Goal: Task Accomplishment & Management: Manage account settings

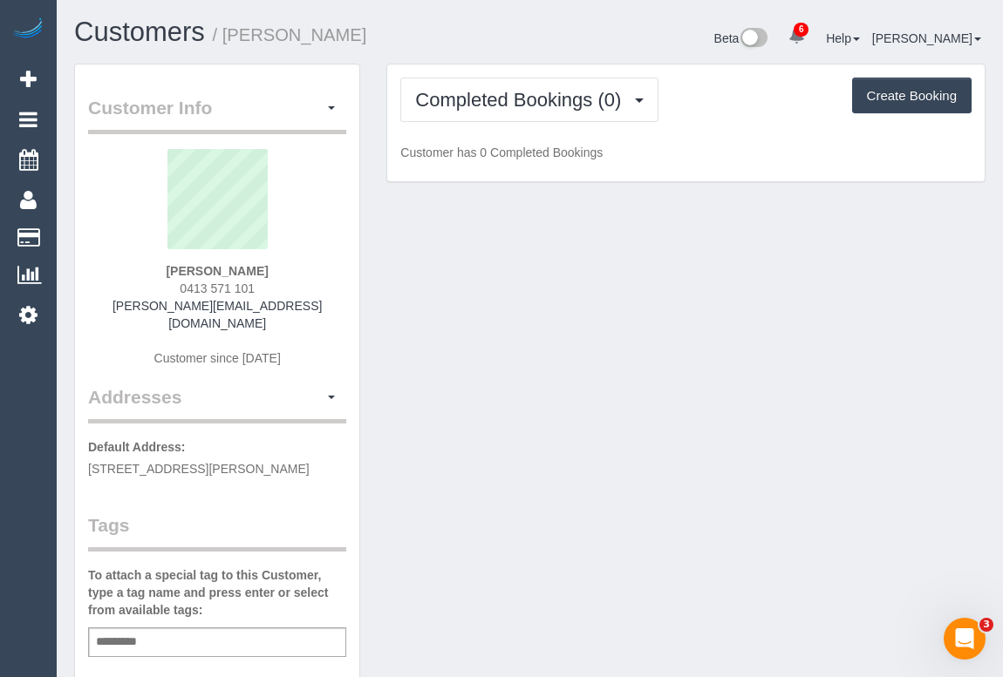
drag, startPoint x: 170, startPoint y: 289, endPoint x: 280, endPoint y: 285, distance: 109.9
click at [280, 285] on div "[PERSON_NAME] 0413 571 101 [PERSON_NAME][EMAIL_ADDRESS][DOMAIN_NAME] Customer s…" at bounding box center [217, 266] width 258 height 235
copy span "0413 571 101"
click at [421, 28] on h1 "Customers / Bethany Nelson" at bounding box center [295, 32] width 443 height 30
click at [745, 397] on div "Customer Info Edit Contact Info Send Message Email Preferences Special Sales Ta…" at bounding box center [529, 657] width 937 height 1186
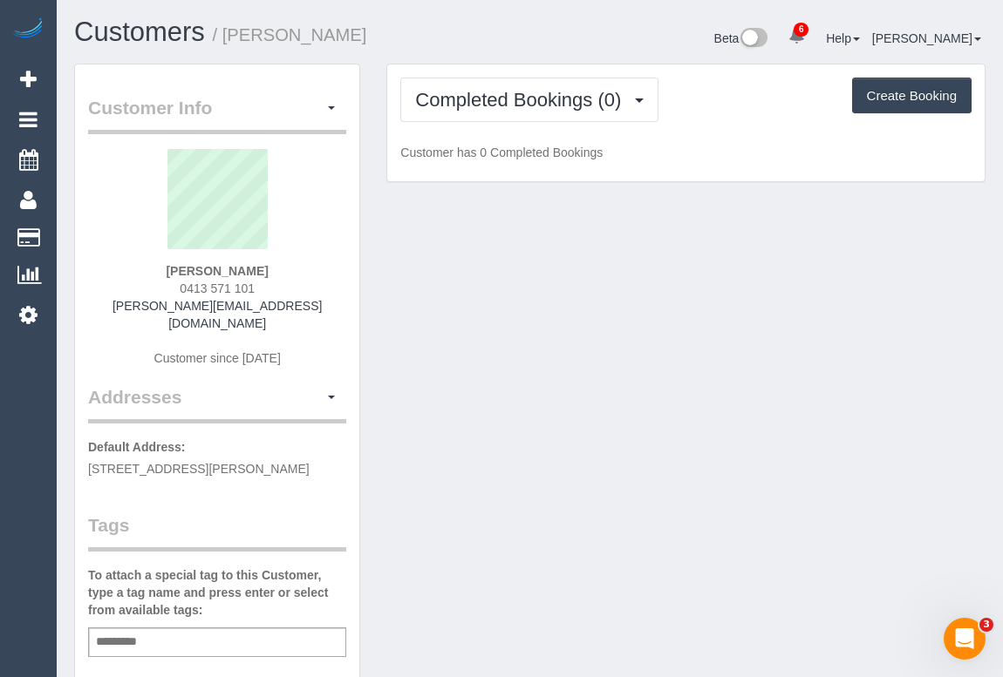
click at [594, 249] on div "Customer Info Edit Contact Info Send Message Email Preferences Special Sales Ta…" at bounding box center [529, 657] width 937 height 1186
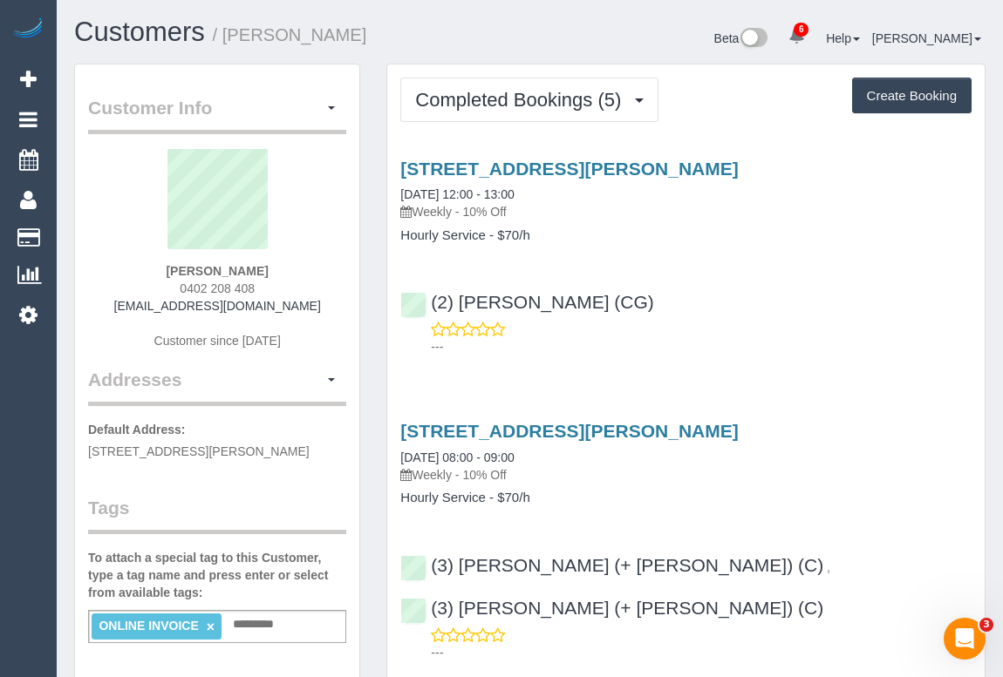
drag, startPoint x: 176, startPoint y: 287, endPoint x: 279, endPoint y: 285, distance: 102.9
click at [279, 285] on div "Suzanne Tassone 0402 208 408 suztassone@gmail.com Customer since 2025" at bounding box center [217, 258] width 258 height 218
copy span "0402 208 408"
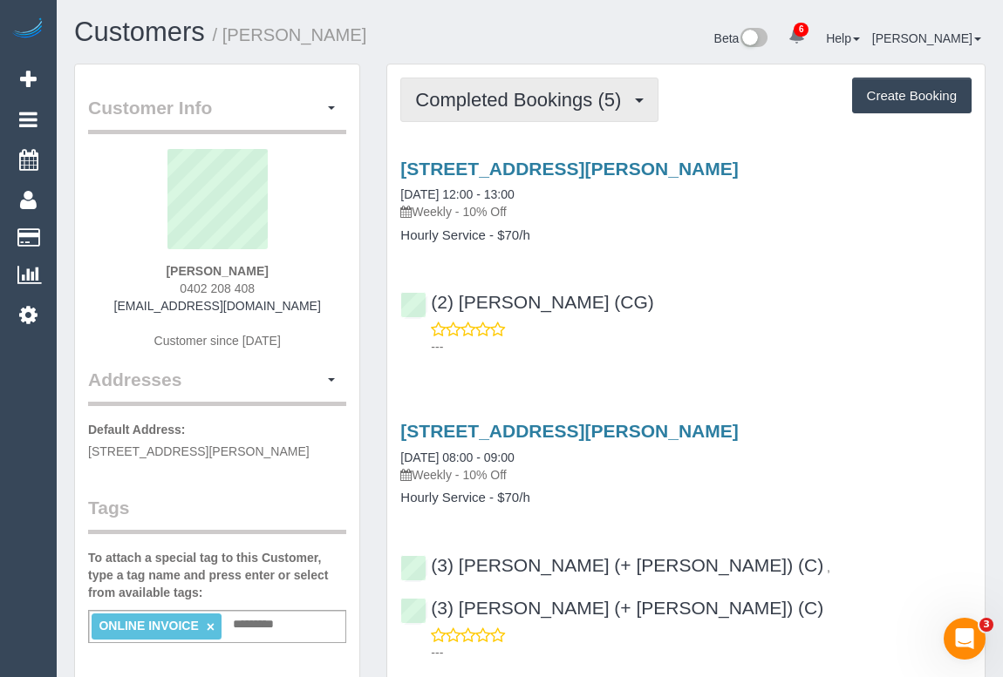
click at [499, 112] on button "Completed Bookings (5)" at bounding box center [529, 100] width 258 height 44
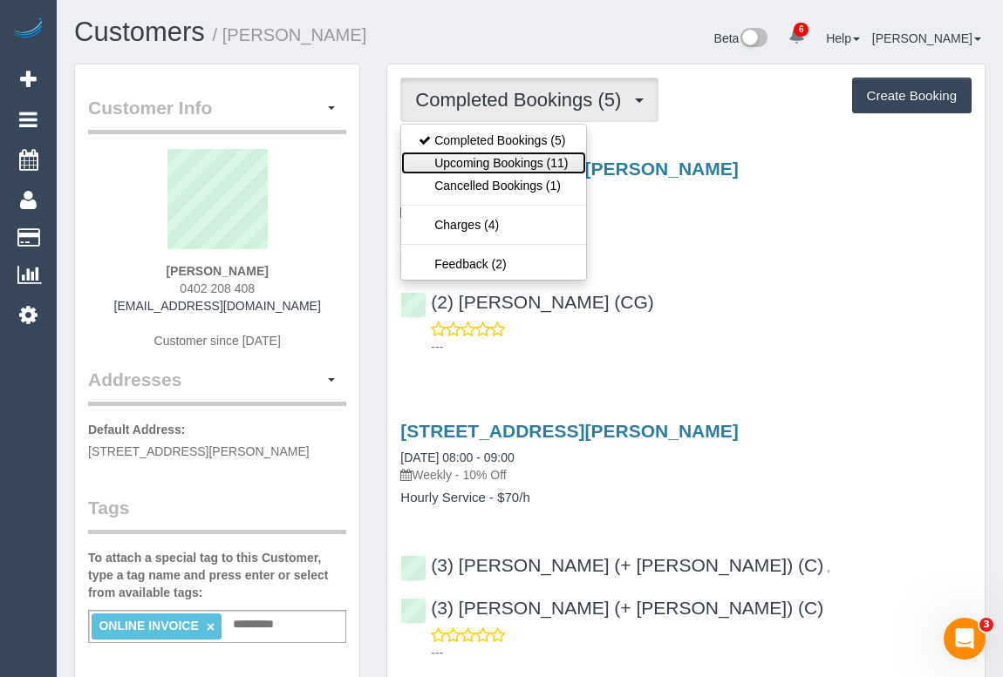
click at [489, 170] on link "Upcoming Bookings (11)" at bounding box center [493, 163] width 184 height 23
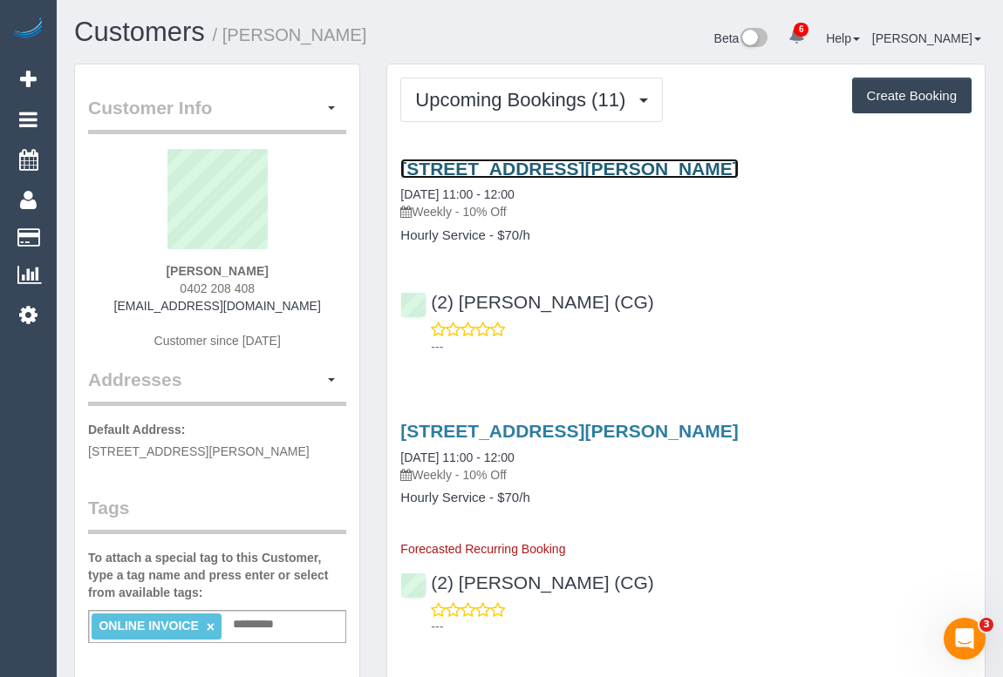
click at [576, 165] on link "81 Hanson Road, Craigieburn, VIC 3064" at bounding box center [568, 169] width 337 height 20
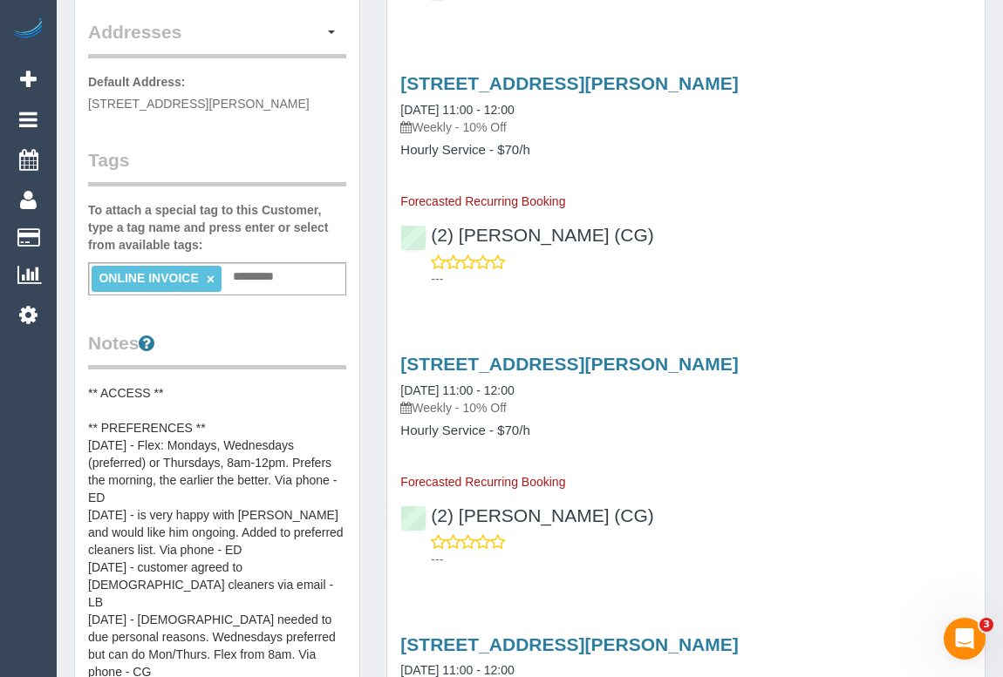
scroll to position [554, 0]
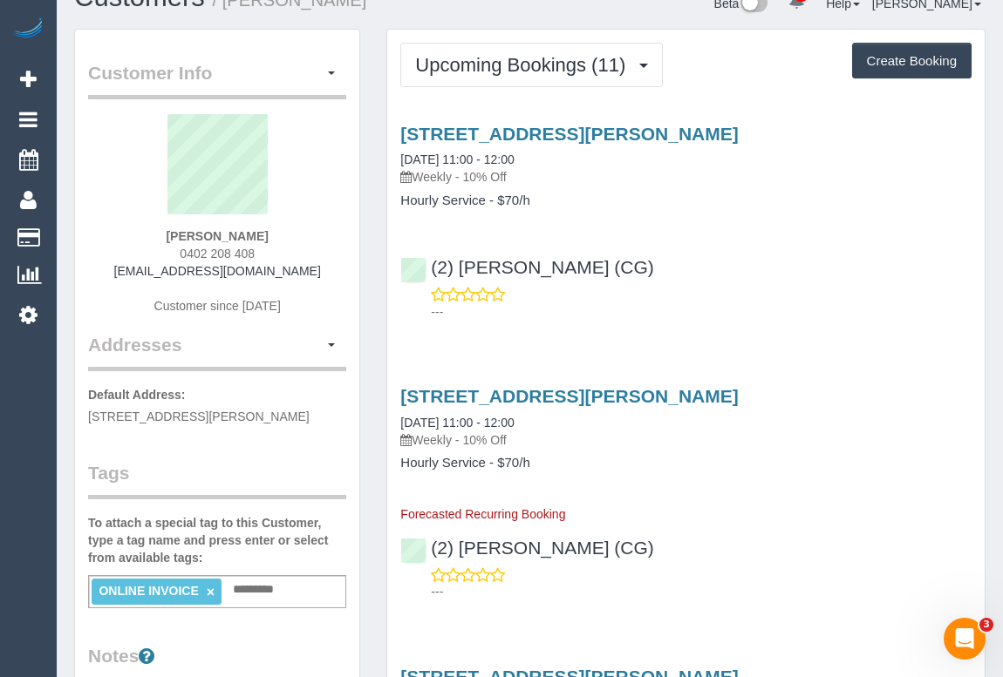
scroll to position [0, 0]
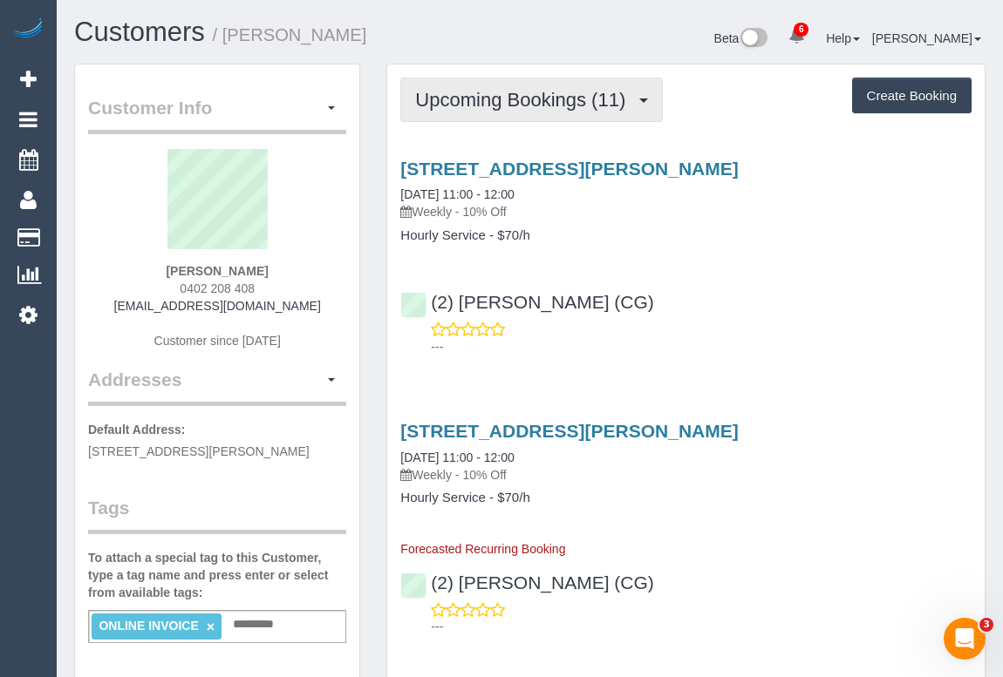
click at [534, 85] on button "Upcoming Bookings (11)" at bounding box center [531, 100] width 262 height 44
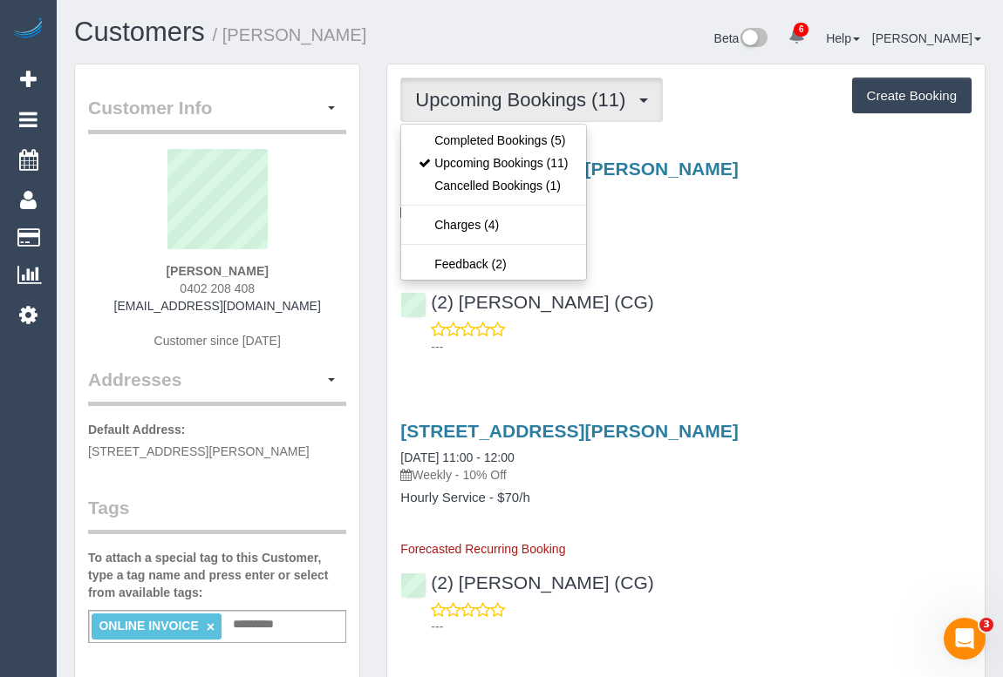
click at [769, 340] on p "---" at bounding box center [701, 346] width 541 height 17
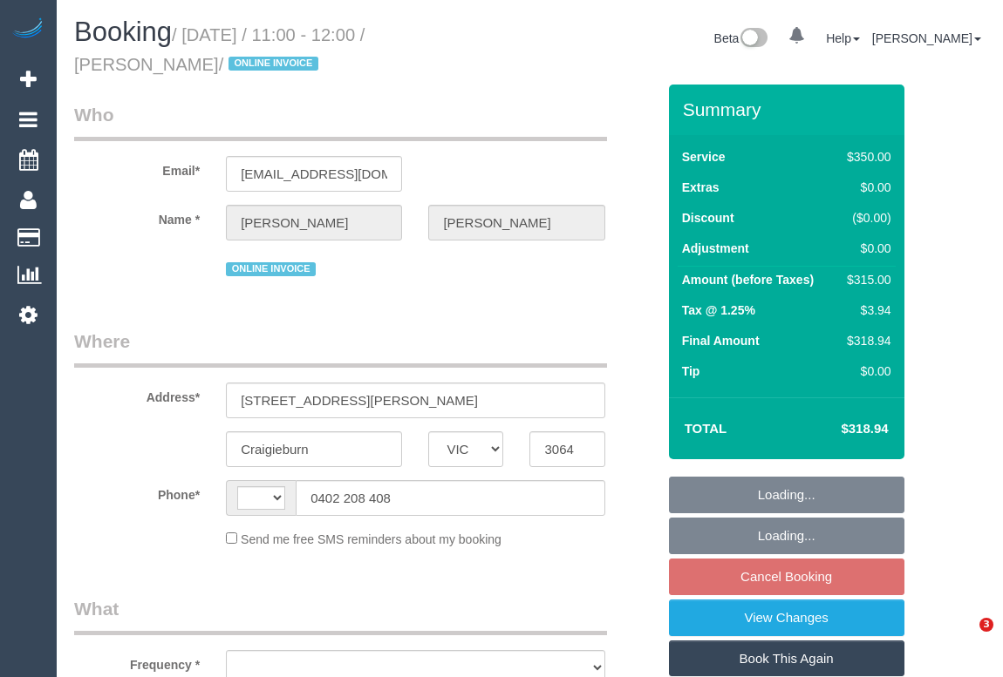
select select "VIC"
click at [470, 105] on legend "Who" at bounding box center [340, 121] width 533 height 39
select select "string:AU"
select select "object:290"
select select "300"
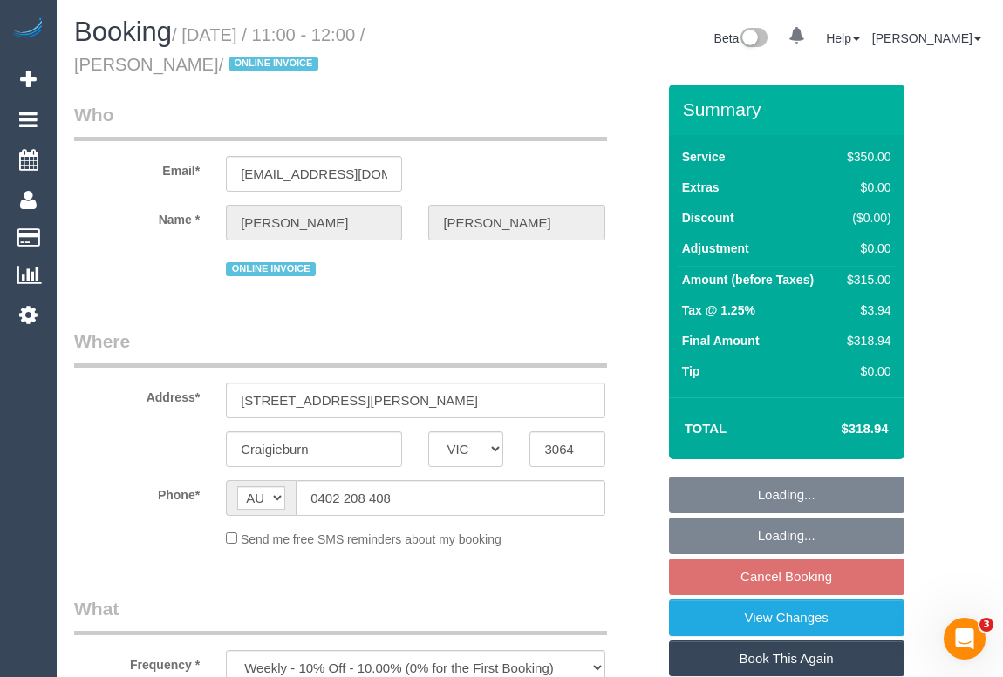
select select "string:stripe-pm_1RsBuS2GScqysDRVbt1l3syi"
select select "number:28"
select select "number:14"
select select "number:18"
select select "number:36"
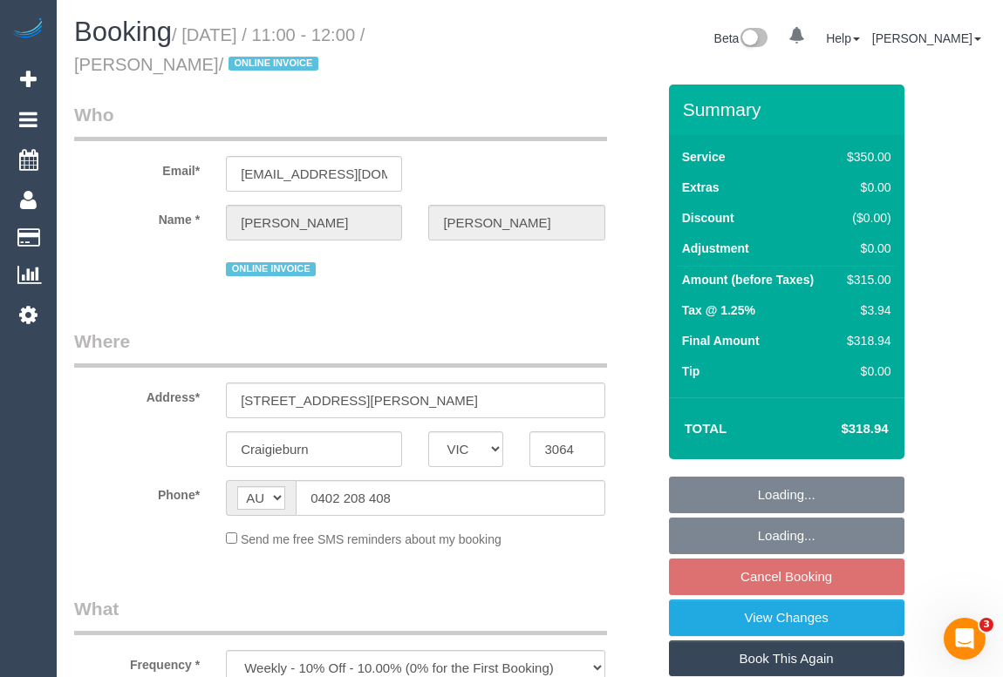
select select "number:35"
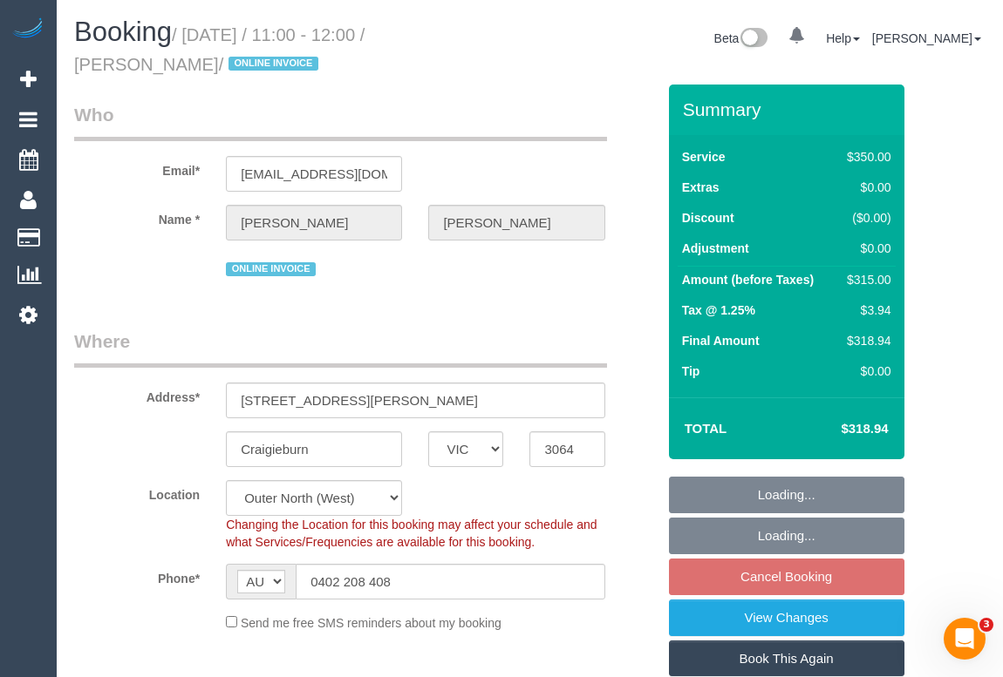
scroll to position [316, 0]
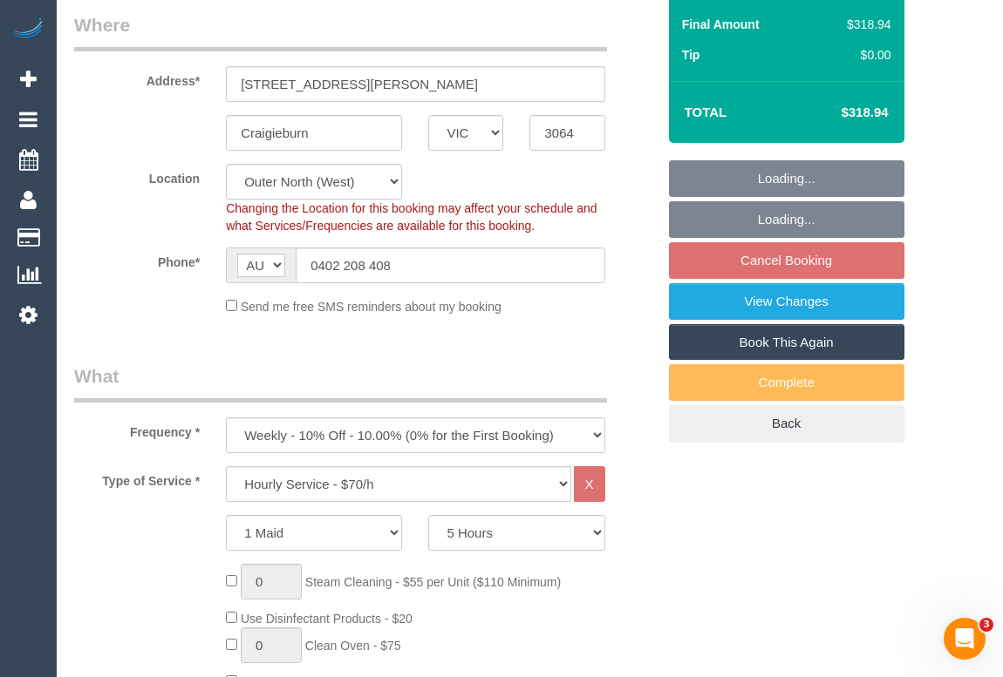
select select "object:1338"
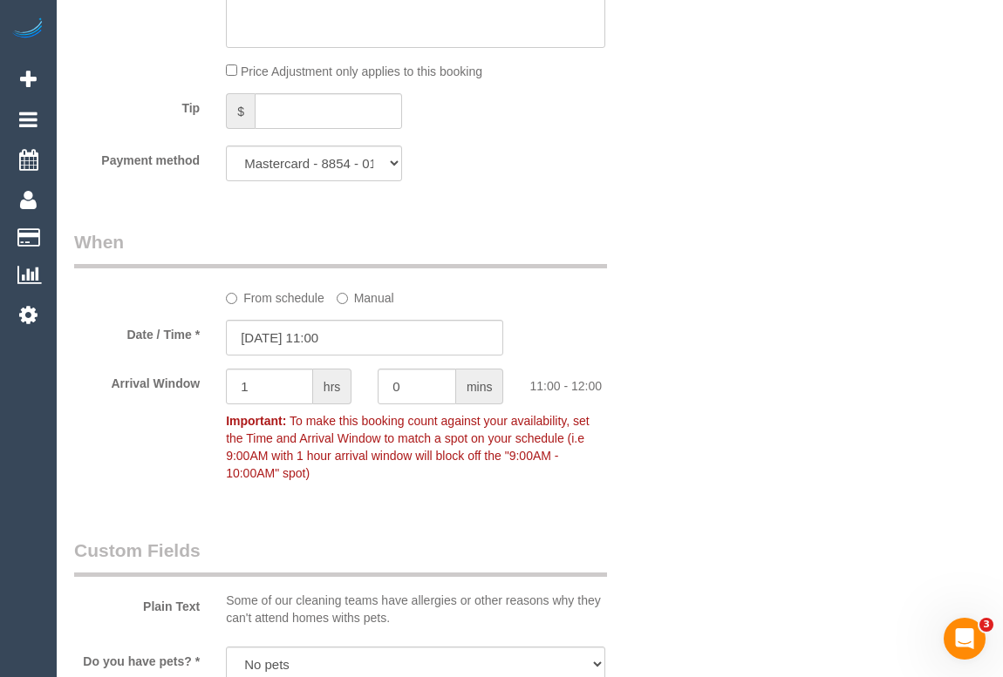
scroll to position [1822, 0]
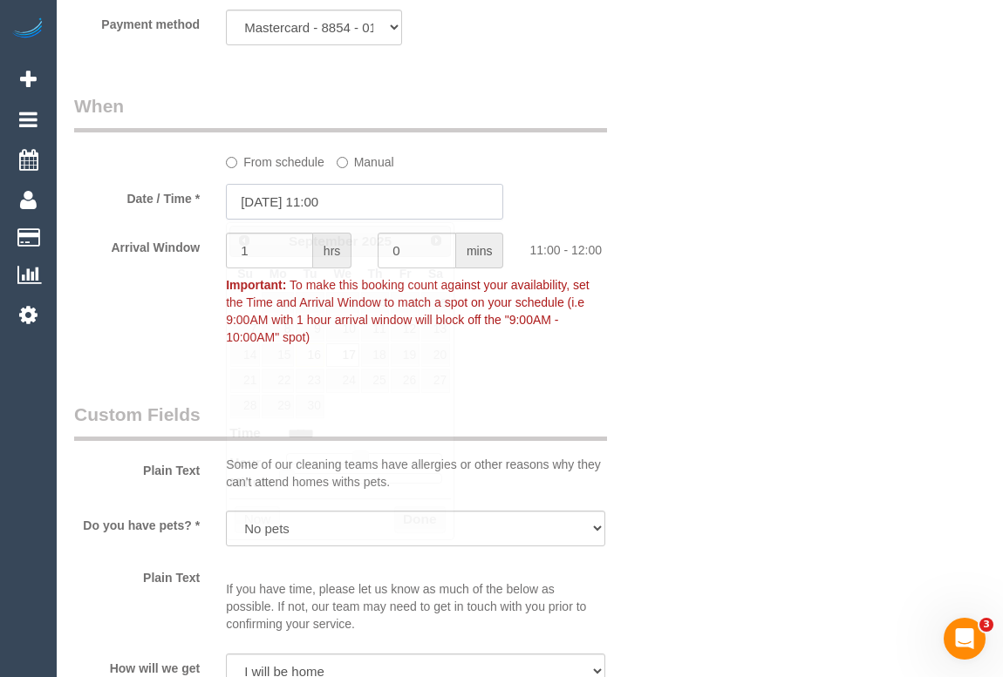
click at [334, 208] on input "17/09/2025 11:00" at bounding box center [364, 202] width 277 height 36
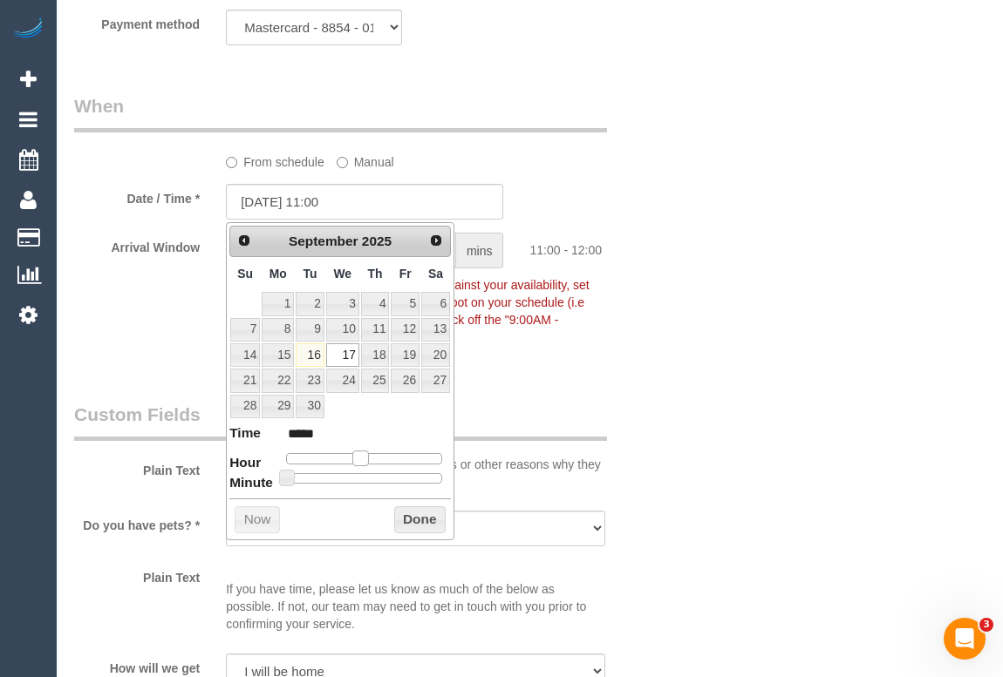
type input "17/09/2025 12:00"
type input "*****"
type input "17/09/2025 13:00"
type input "*****"
type input "17/09/2025 12:00"
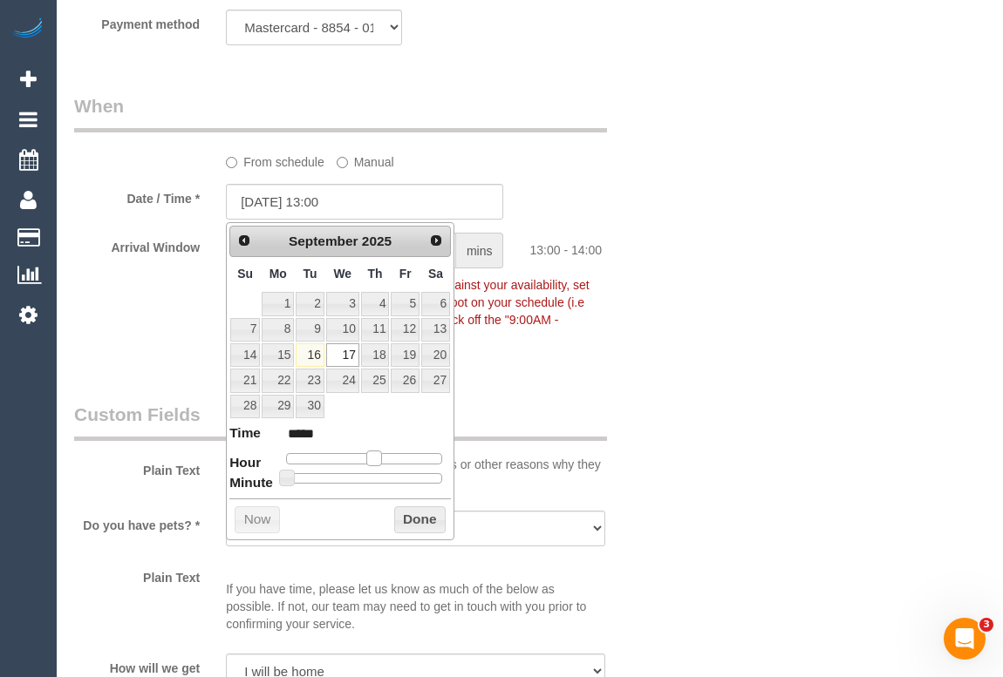
type input "*****"
click at [366, 458] on span at bounding box center [367, 459] width 16 height 16
click at [412, 522] on button "Done" at bounding box center [419, 521] width 51 height 28
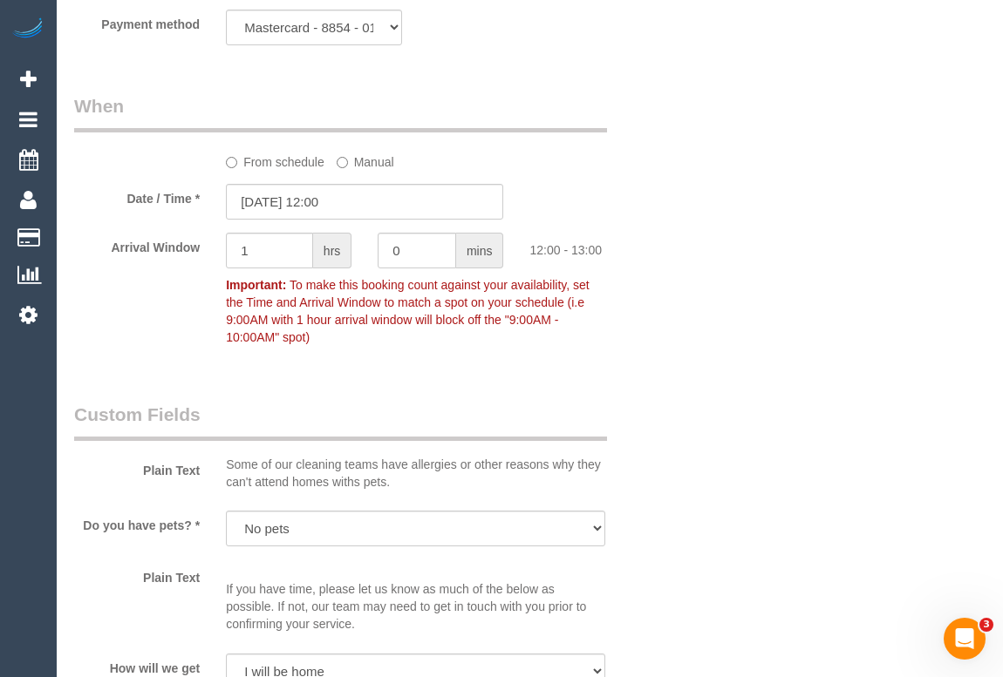
click at [745, 471] on div "Who Email* suztassone@gmail.com Name * Suzanne Tassone ONLINE INVOICE Where Add…" at bounding box center [529, 446] width 911 height 4368
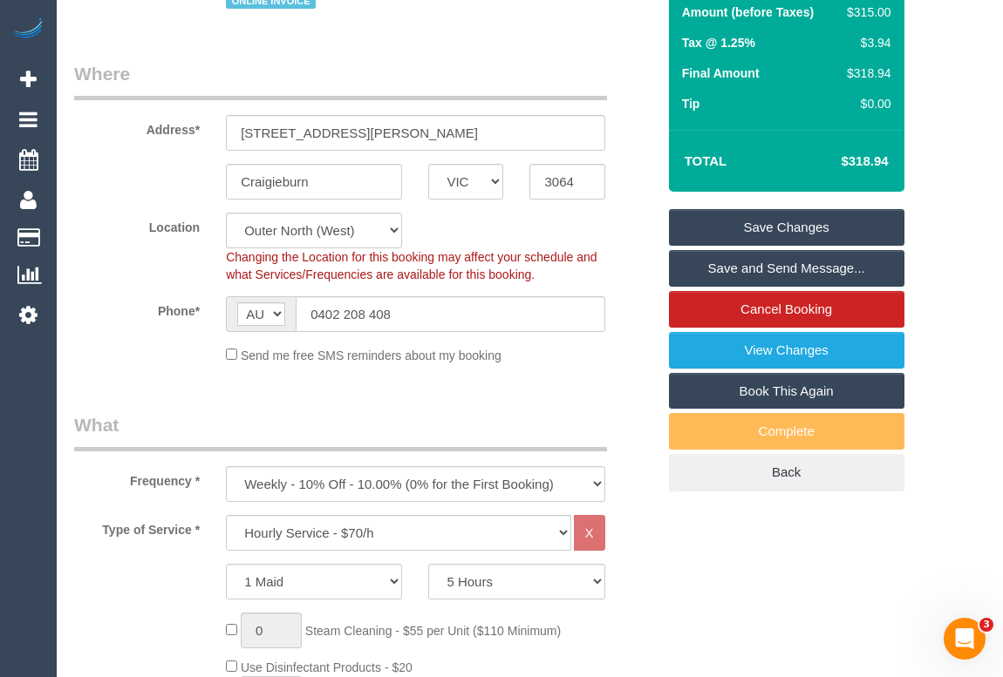
scroll to position [78, 0]
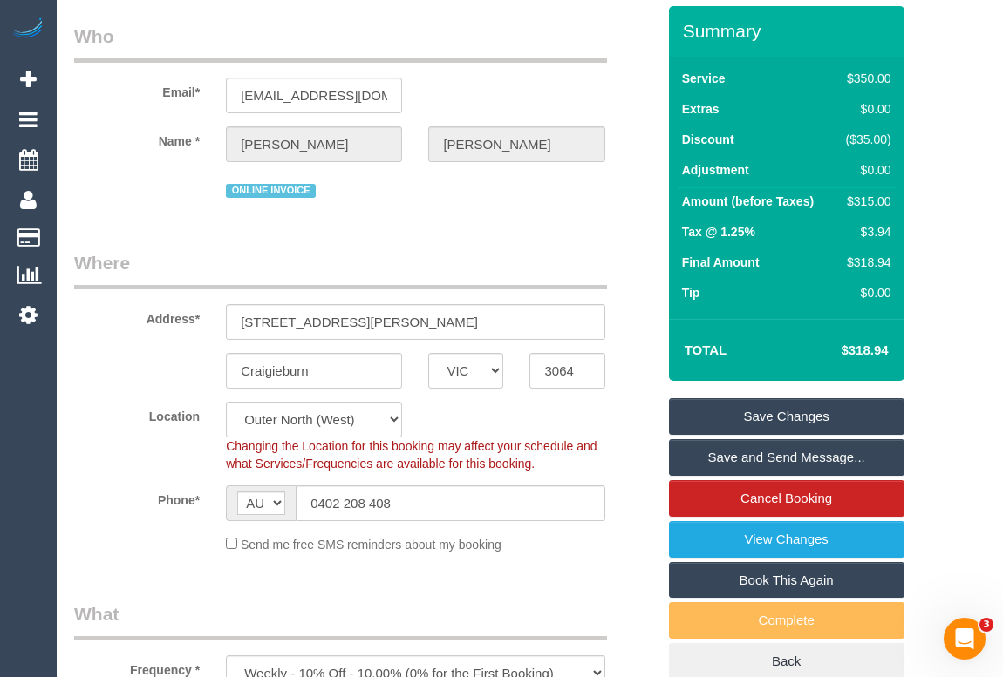
click at [774, 415] on link "Save Changes" at bounding box center [786, 416] width 235 height 37
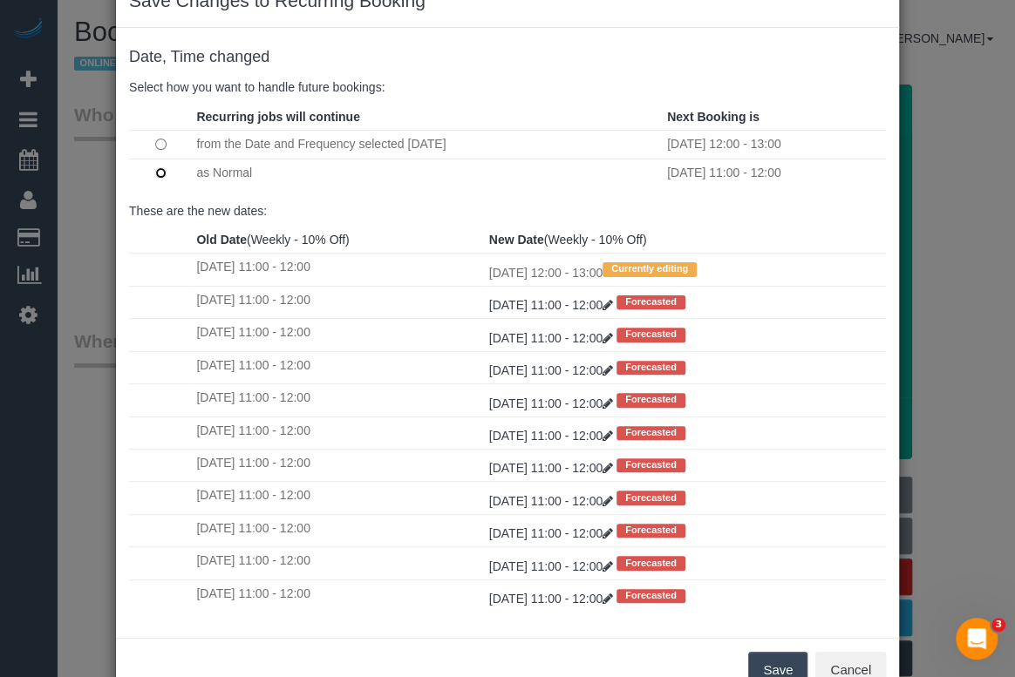
scroll to position [103, 0]
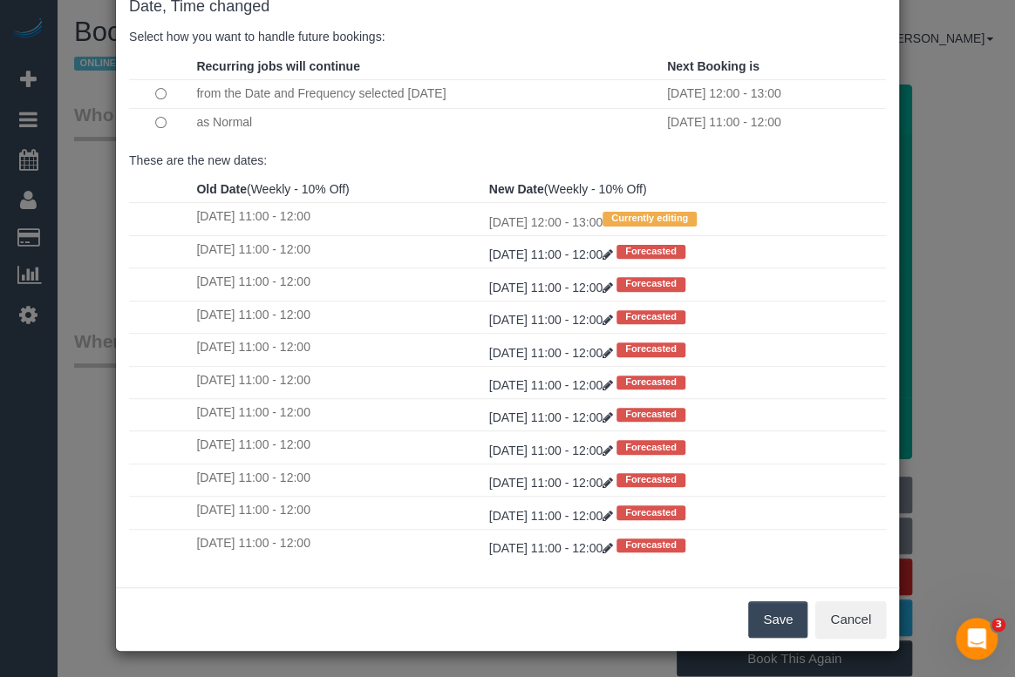
click at [774, 616] on button "Save" at bounding box center [777, 620] width 59 height 37
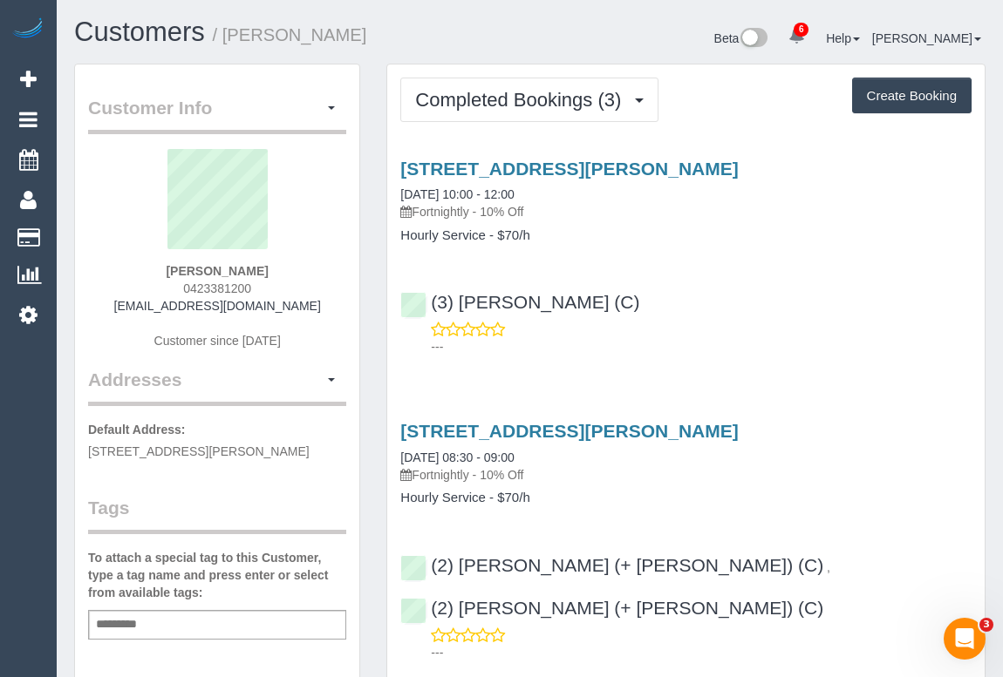
drag, startPoint x: 176, startPoint y: 288, endPoint x: 296, endPoint y: 279, distance: 120.6
click at [296, 279] on div "[PERSON_NAME] 0423381200 [EMAIL_ADDRESS][DOMAIN_NAME] Customer since [DATE]" at bounding box center [217, 258] width 258 height 218
copy span "0423381200"
click at [540, 271] on div "[STREET_ADDRESS][PERSON_NAME] [DATE] 10:00 - 12:00 Fortnightly - 10% Off Hourly…" at bounding box center [685, 254] width 597 height 220
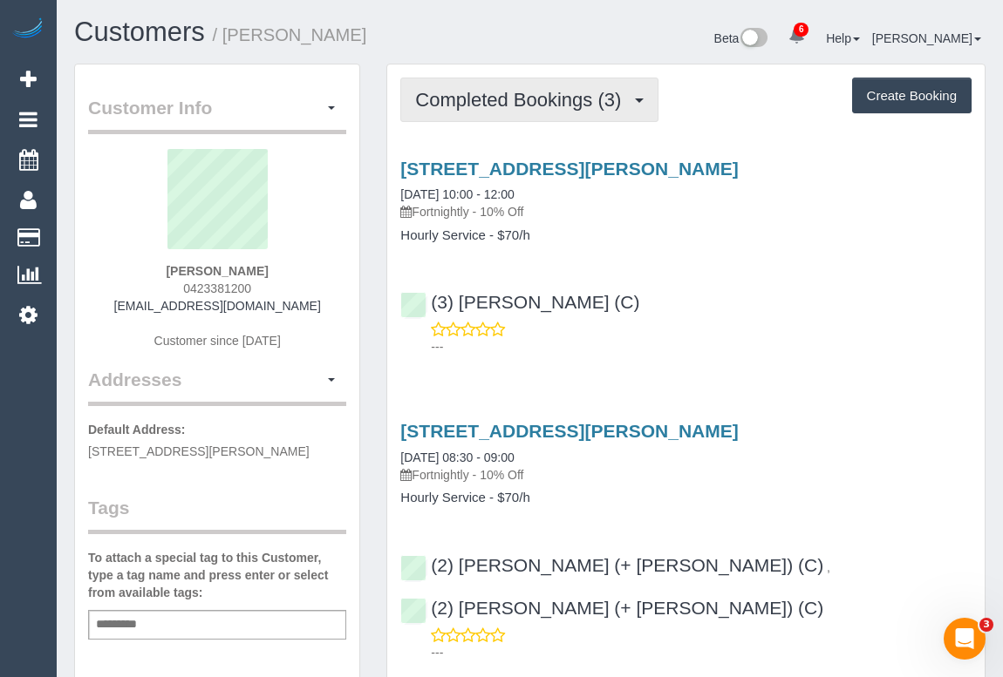
click at [531, 109] on button "Completed Bookings (3)" at bounding box center [529, 100] width 258 height 44
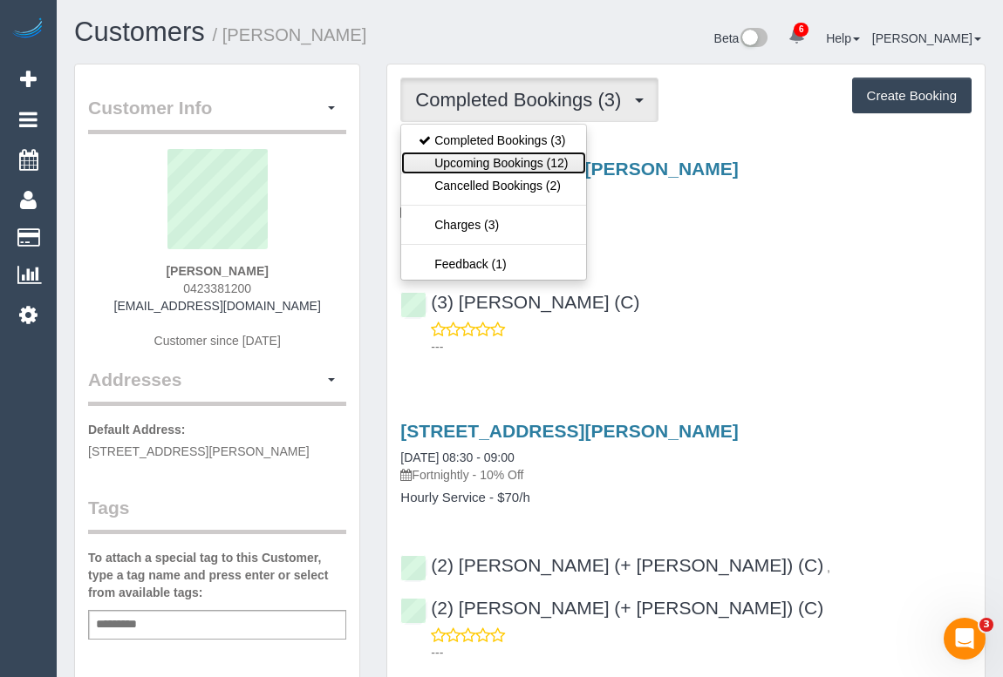
click at [508, 153] on link "Upcoming Bookings (12)" at bounding box center [493, 163] width 184 height 23
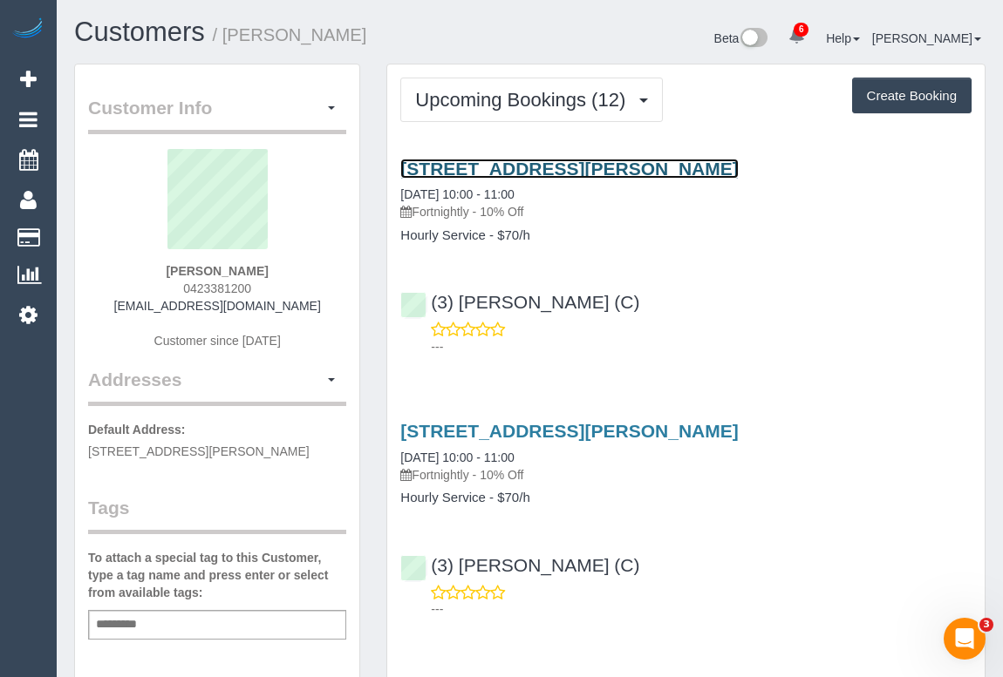
click at [541, 166] on link "1 Moreland Street, Apt 223, Footscray, VIC 3011" at bounding box center [568, 169] width 337 height 20
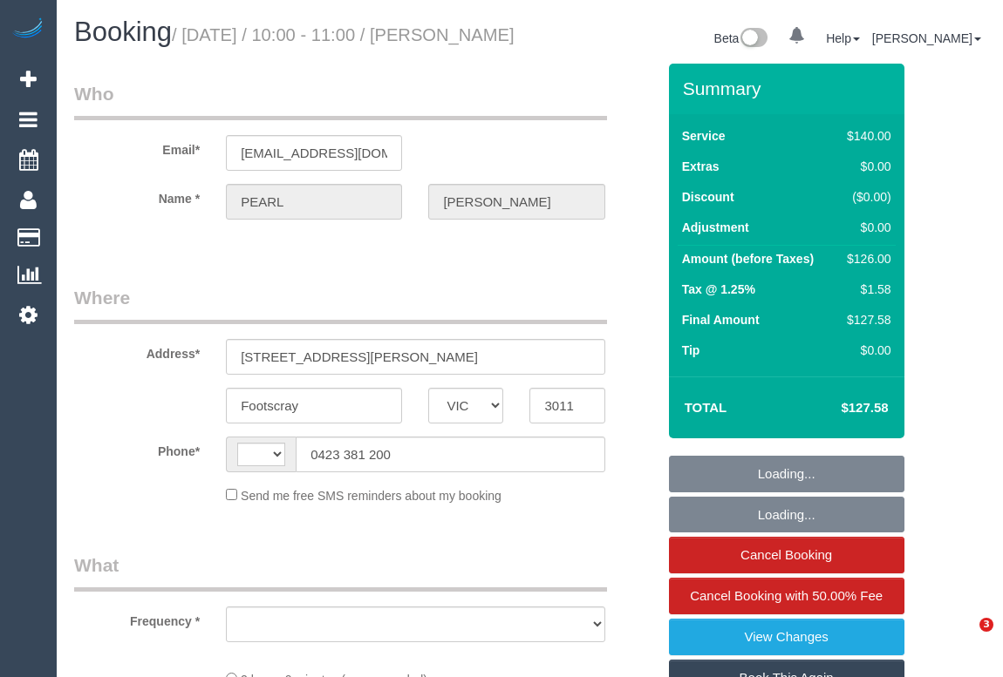
select select "VIC"
select select "string:AU"
select select "object:664"
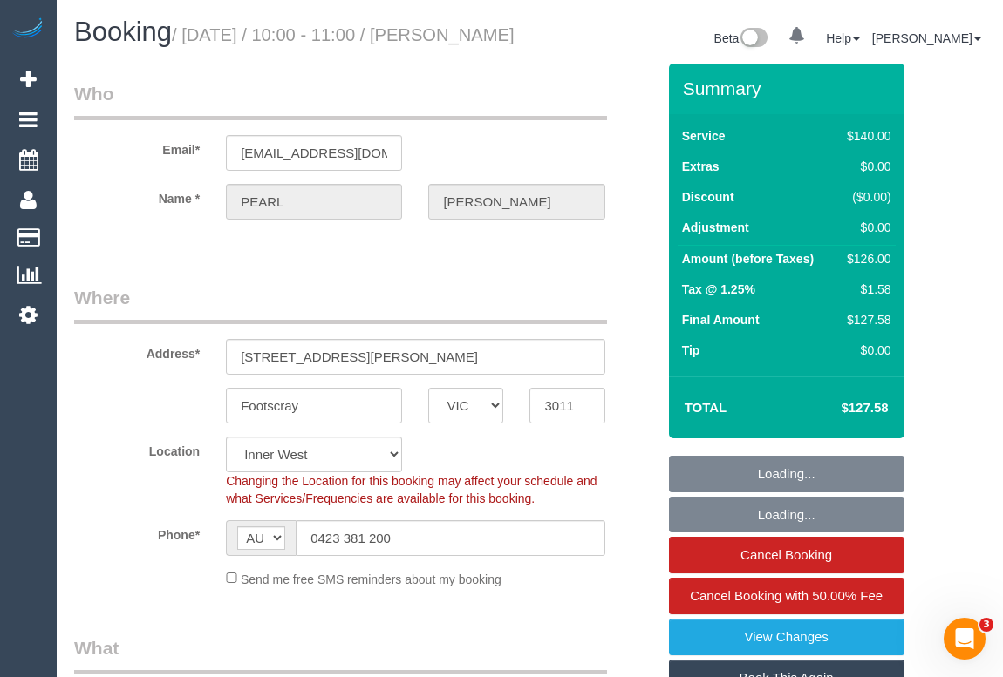
select select "string:stripe-pm_1RdpTy2GScqysDRVjYPzQ5ss"
select select "object:981"
select select "number:28"
select select "number:14"
select select "number:19"
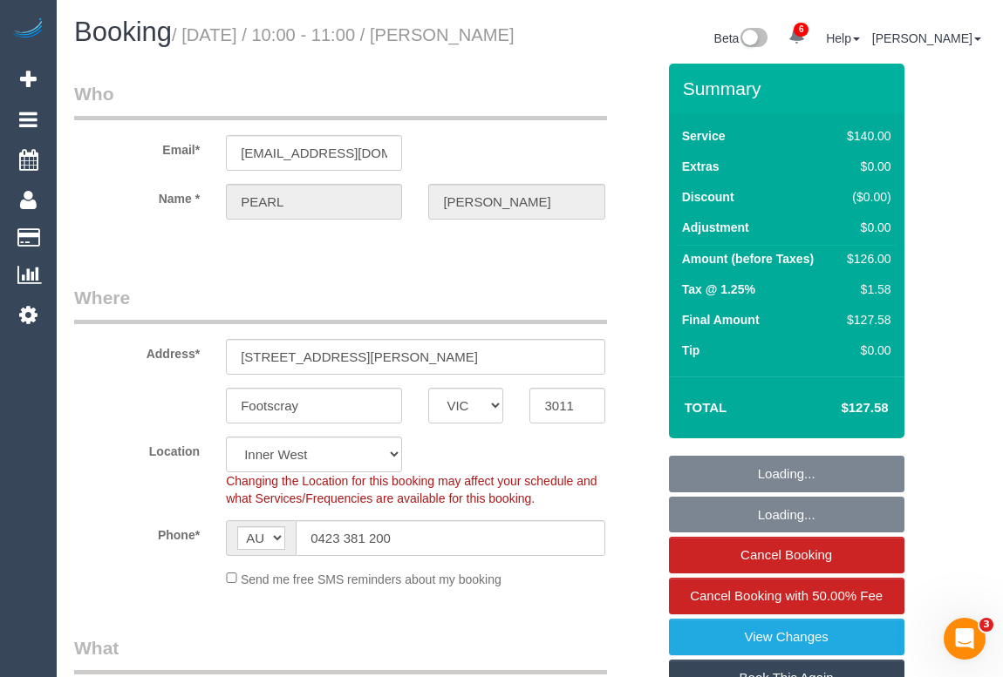
select select "number:23"
select select "number:34"
select select "number:12"
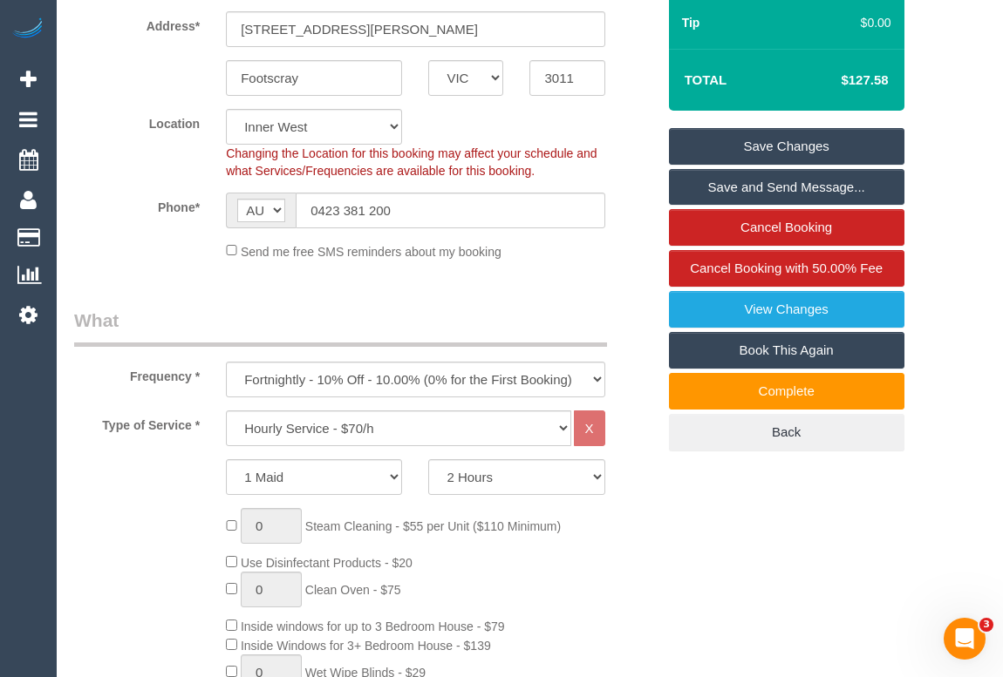
scroll to position [475, 0]
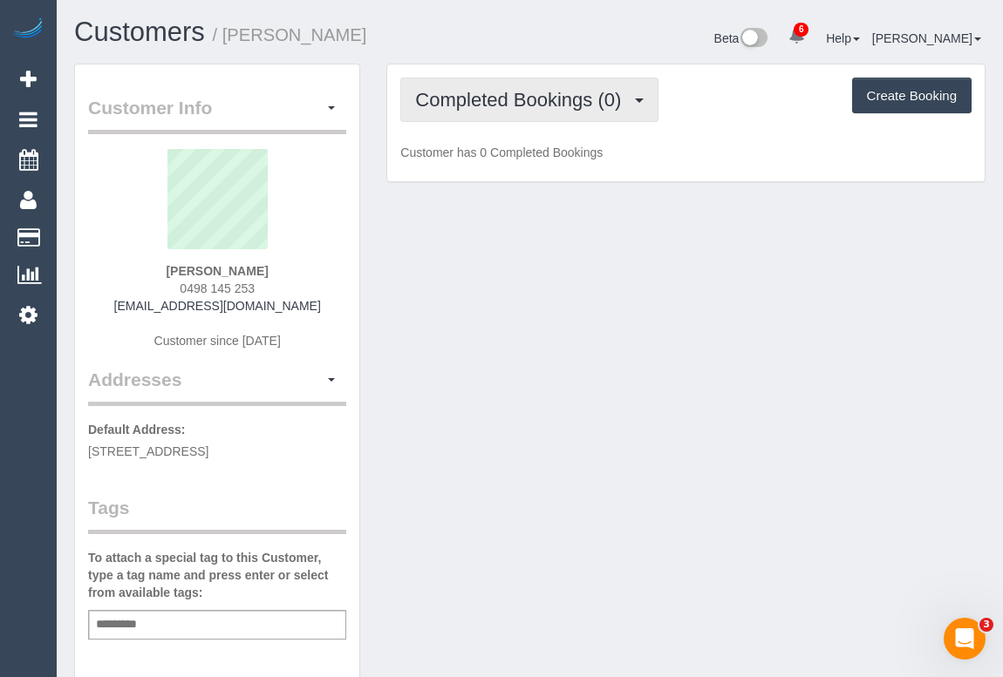
click at [535, 94] on span "Completed Bookings (0)" at bounding box center [522, 100] width 214 height 22
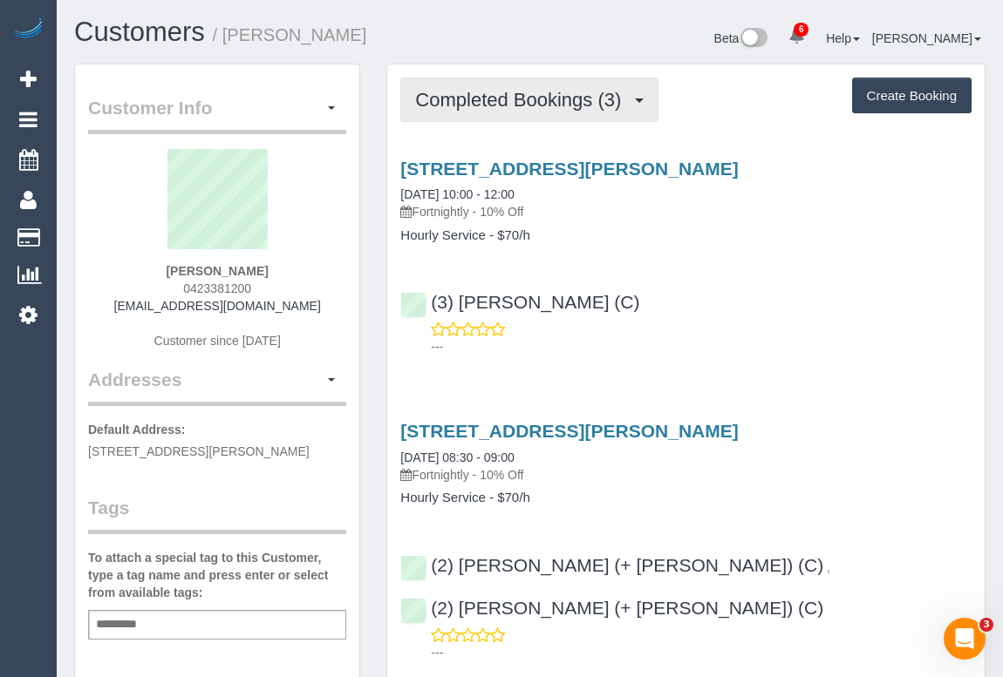
click at [570, 93] on span "Completed Bookings (3)" at bounding box center [522, 100] width 214 height 22
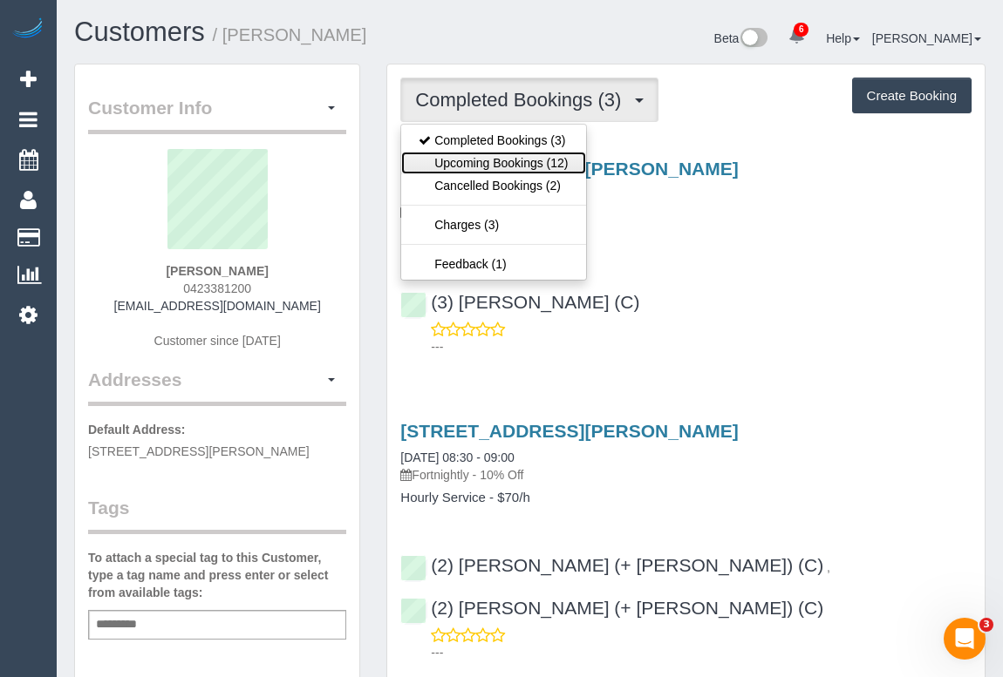
click at [516, 161] on link "Upcoming Bookings (12)" at bounding box center [493, 163] width 184 height 23
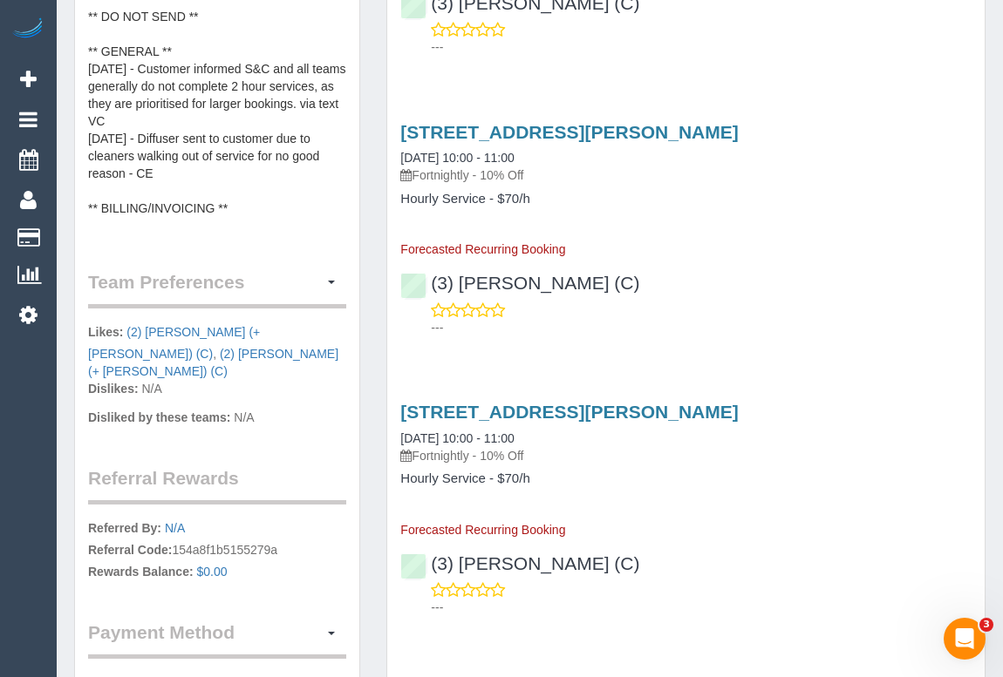
scroll to position [950, 0]
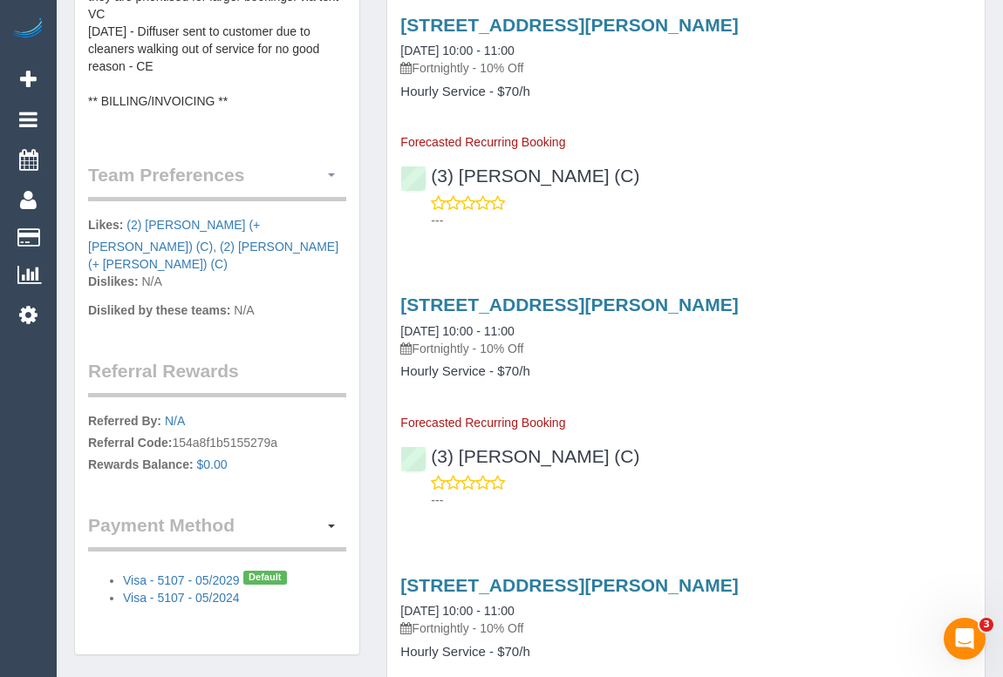
click at [326, 186] on button "button" at bounding box center [331, 175] width 30 height 27
click at [267, 219] on link "Manage Preferences" at bounding box center [271, 207] width 148 height 23
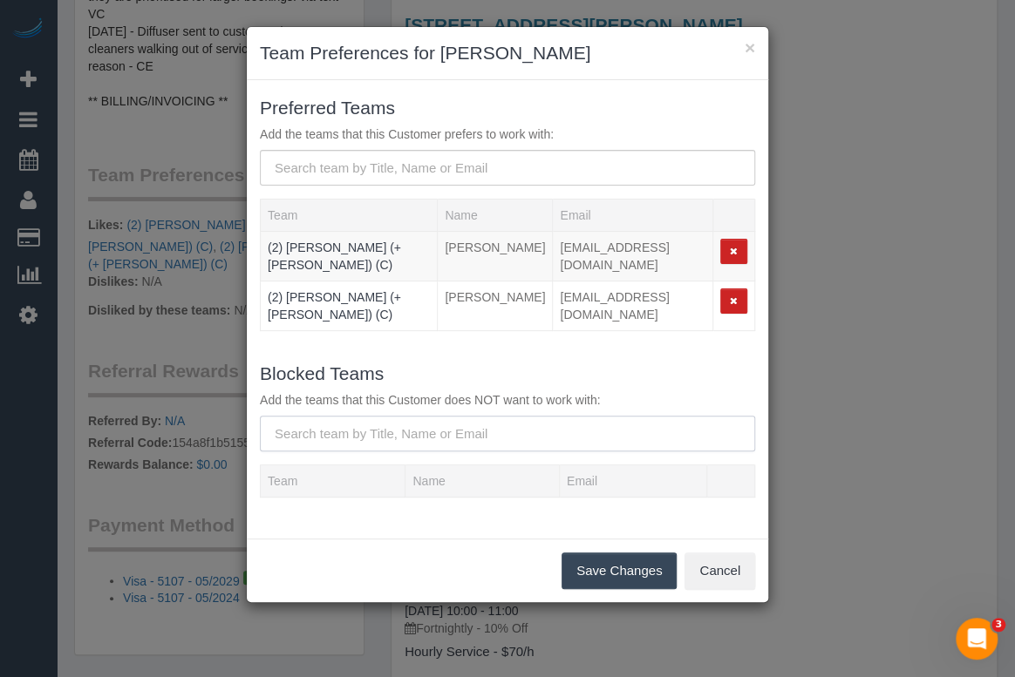
click at [429, 416] on input "text" at bounding box center [507, 434] width 495 height 36
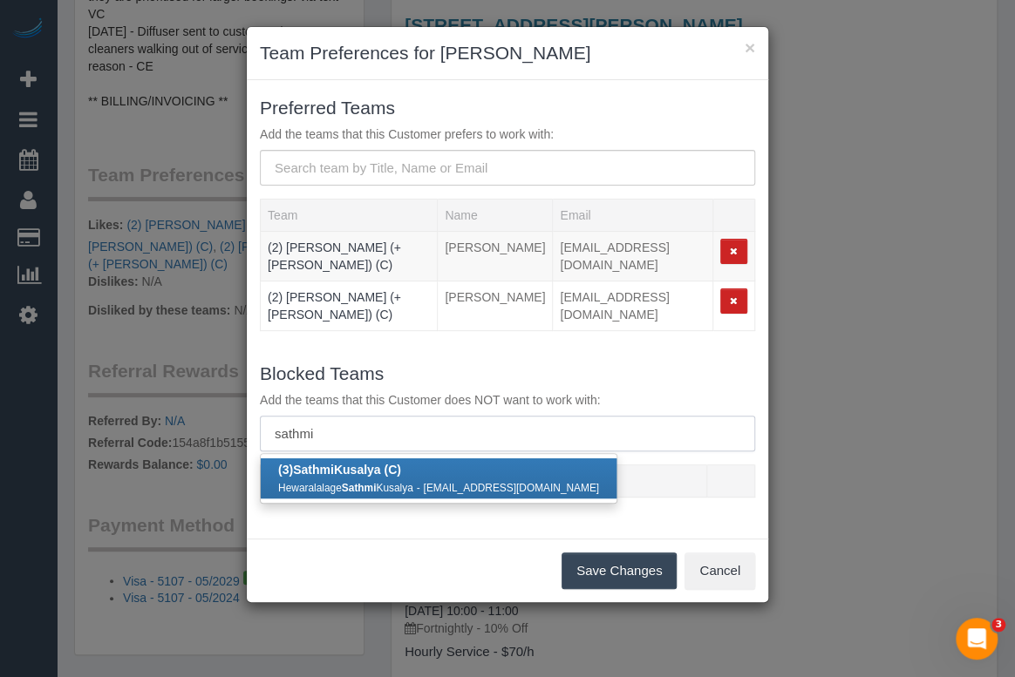
type input "sathmi"
click at [383, 479] on div "Hewaralalage Sathmi Kusalya - skusalya246@gmail.com" at bounding box center [438, 487] width 321 height 17
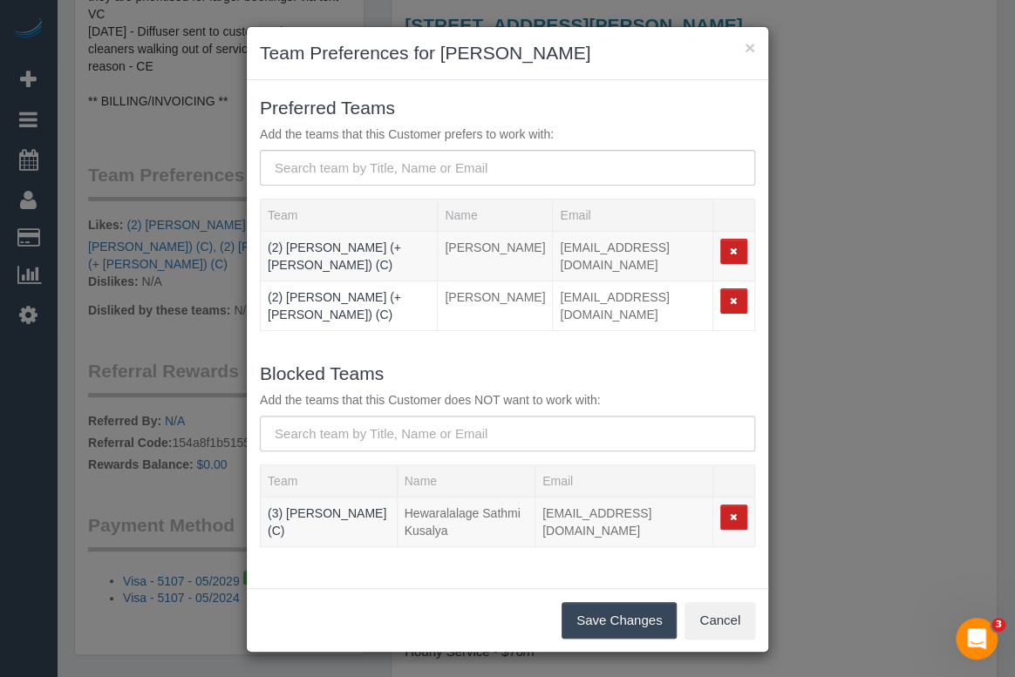
click at [616, 602] on button "Save Changes" at bounding box center [618, 620] width 115 height 37
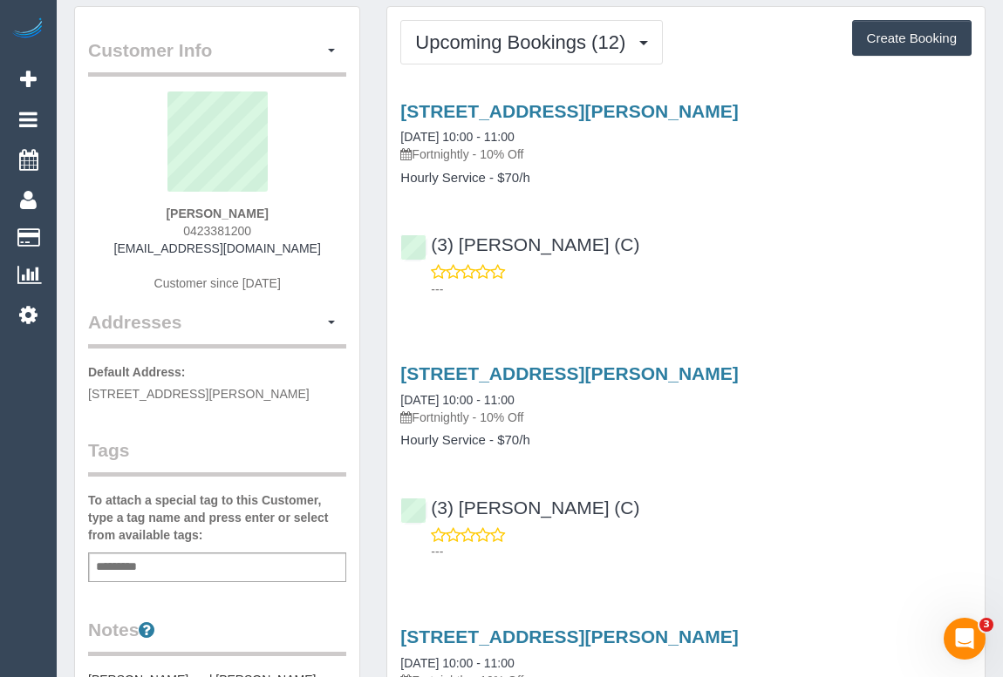
scroll to position [0, 0]
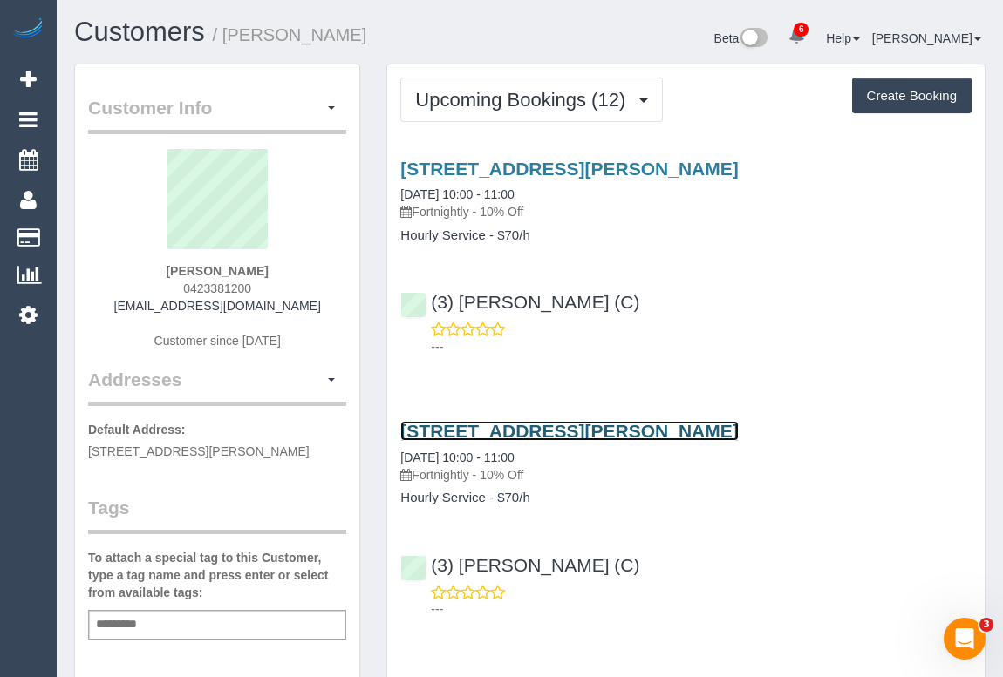
click at [571, 425] on link "1 Moreland Street, Apt 223, Footscray, VIC 3011" at bounding box center [568, 431] width 337 height 20
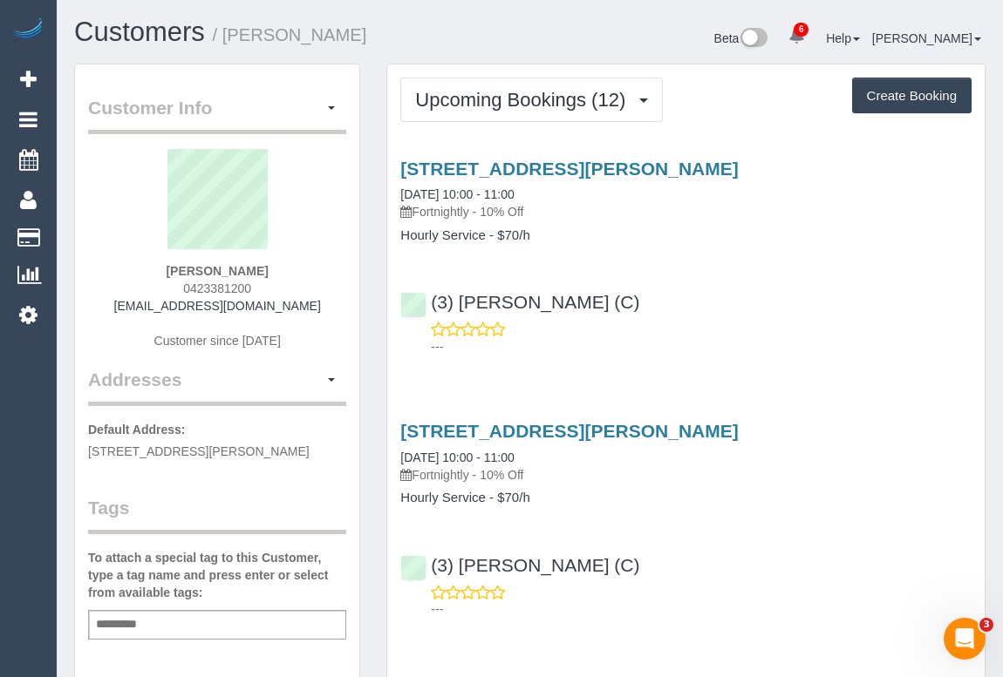
click at [698, 357] on div "1 Moreland Street, Apt 223, Footscray, VIC 3011 16/09/2025 10:00 - 11:00 Fortni…" at bounding box center [685, 254] width 597 height 220
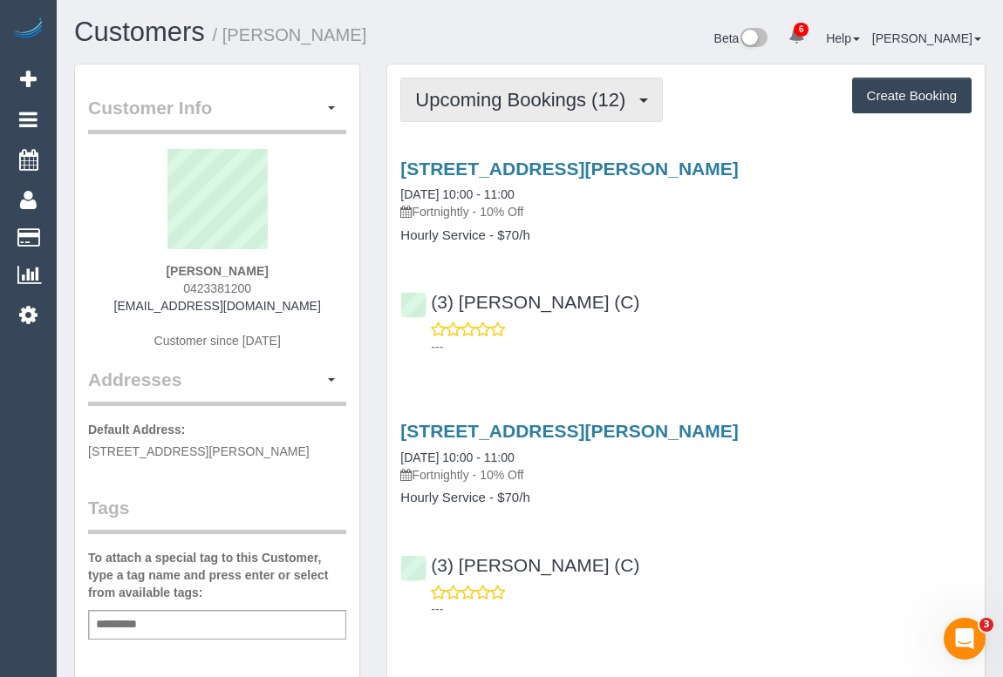
click at [514, 105] on span "Upcoming Bookings (12)" at bounding box center [524, 100] width 219 height 22
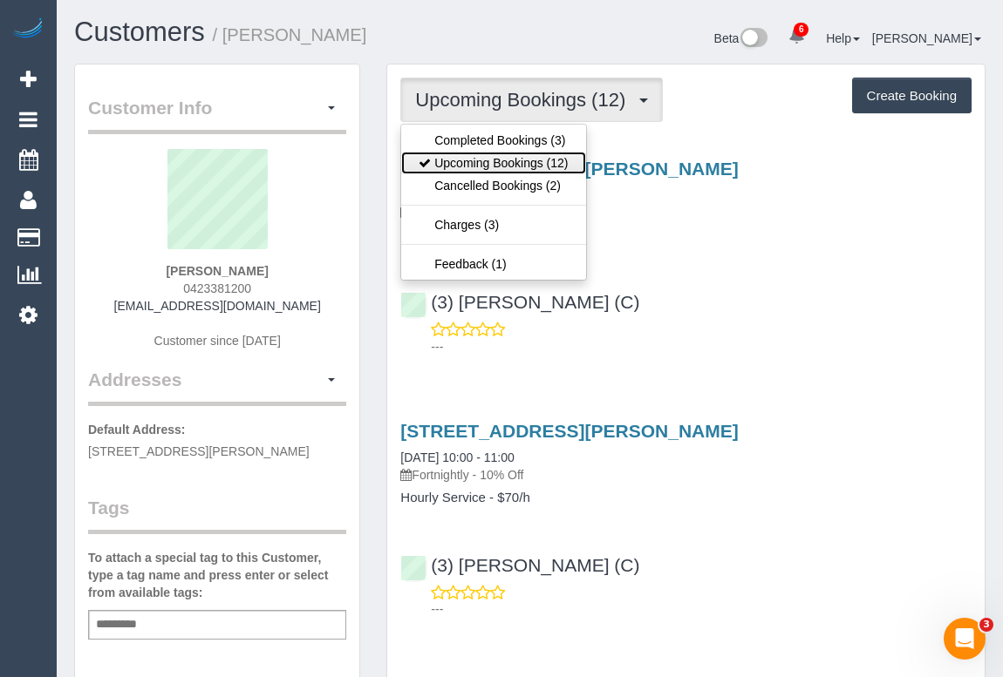
click at [501, 167] on link "Upcoming Bookings (12)" at bounding box center [493, 163] width 184 height 23
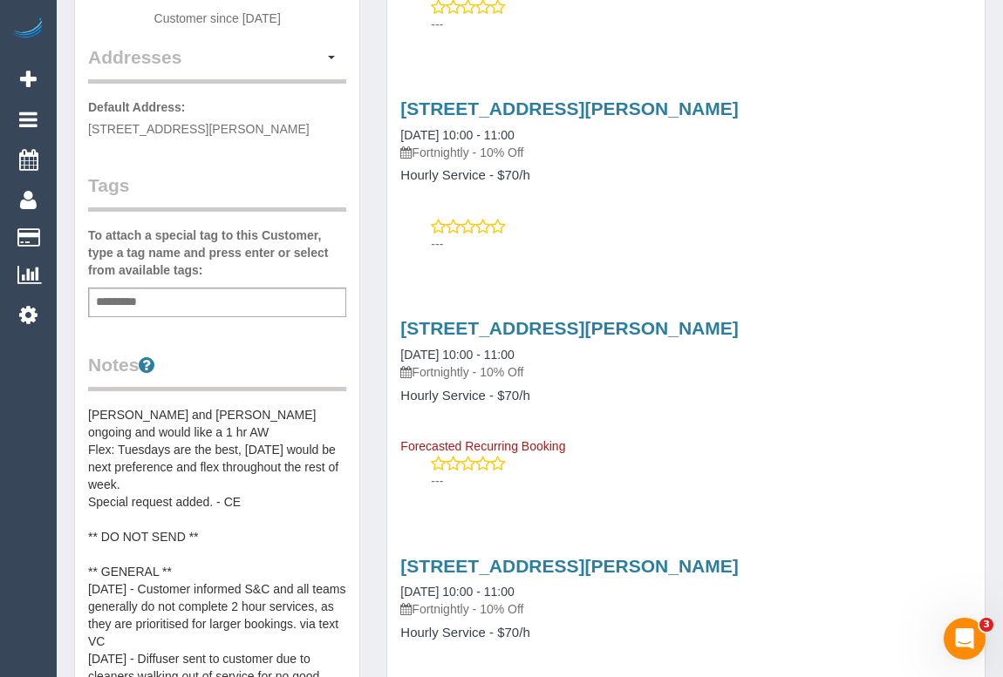
scroll to position [554, 0]
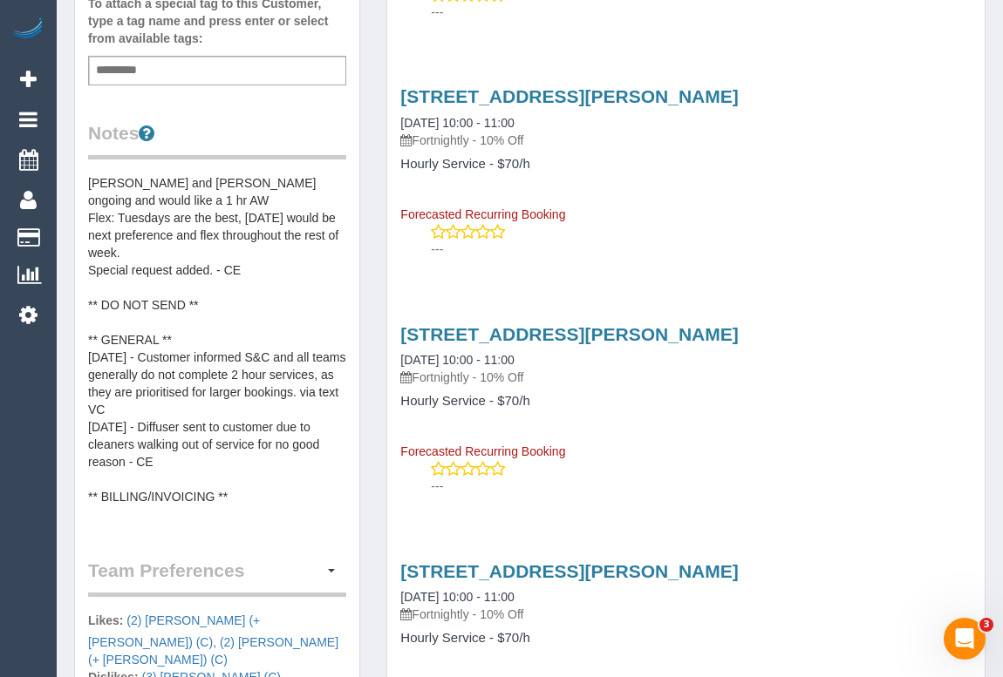
click at [207, 294] on pre "** ACCESS ** ** PREFERENCES ** [DATE] - Customer requesting [PERSON_NAME] and […" at bounding box center [217, 348] width 258 height 349
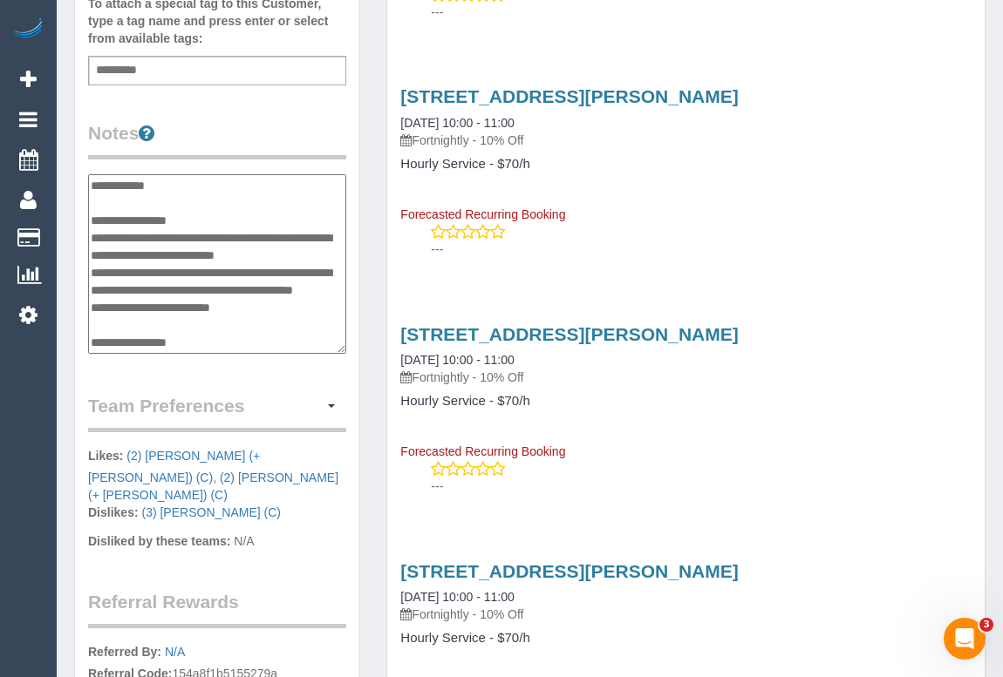
scroll to position [262, 0]
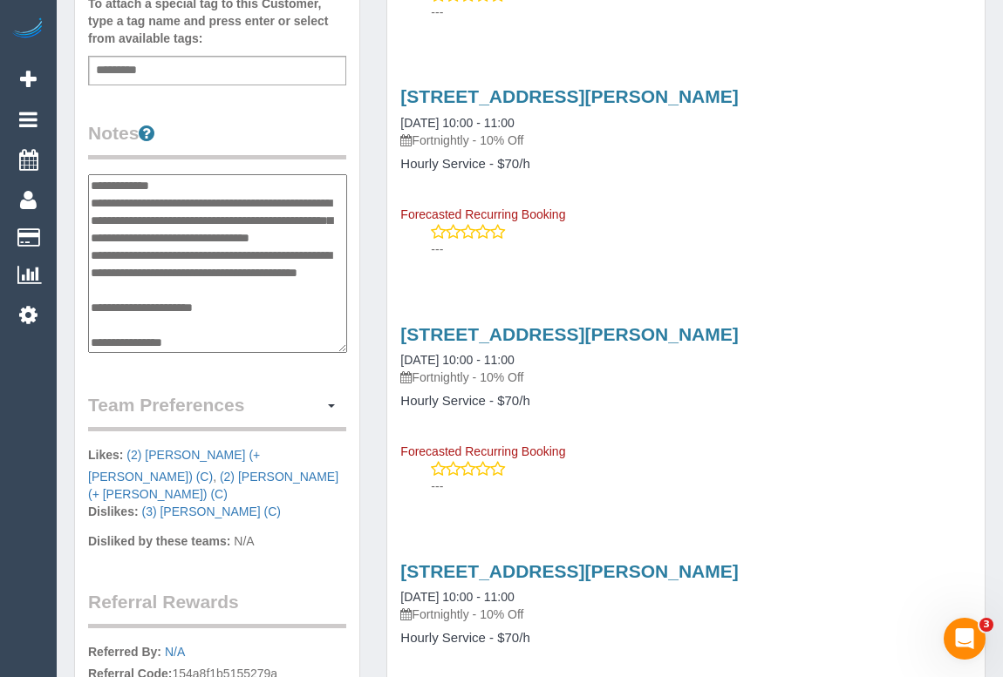
click at [206, 300] on textarea "**********" at bounding box center [217, 264] width 259 height 180
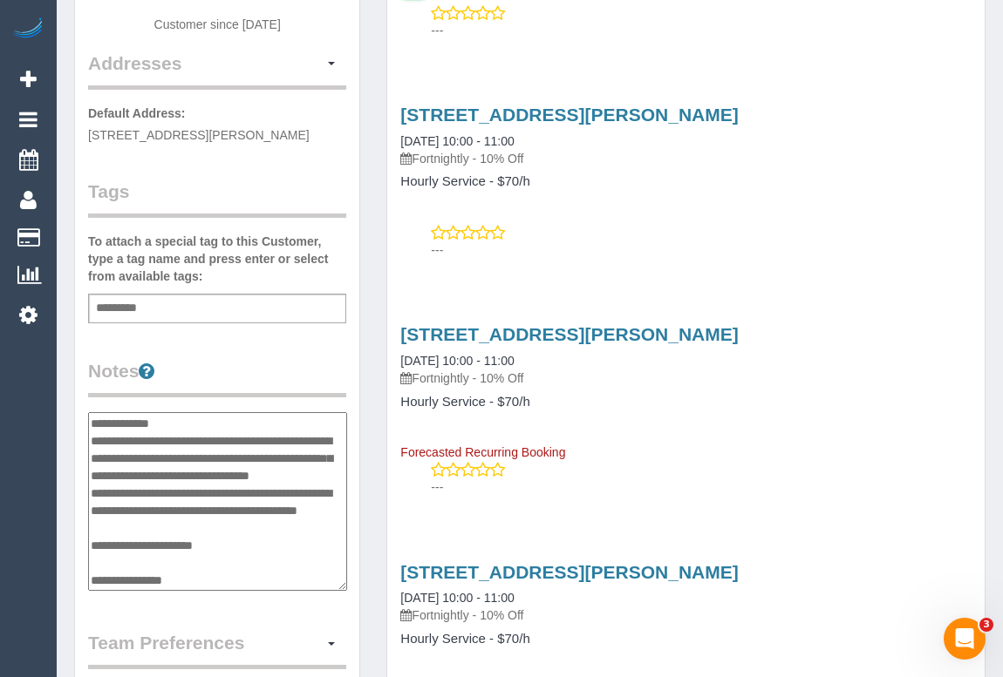
scroll to position [158, 0]
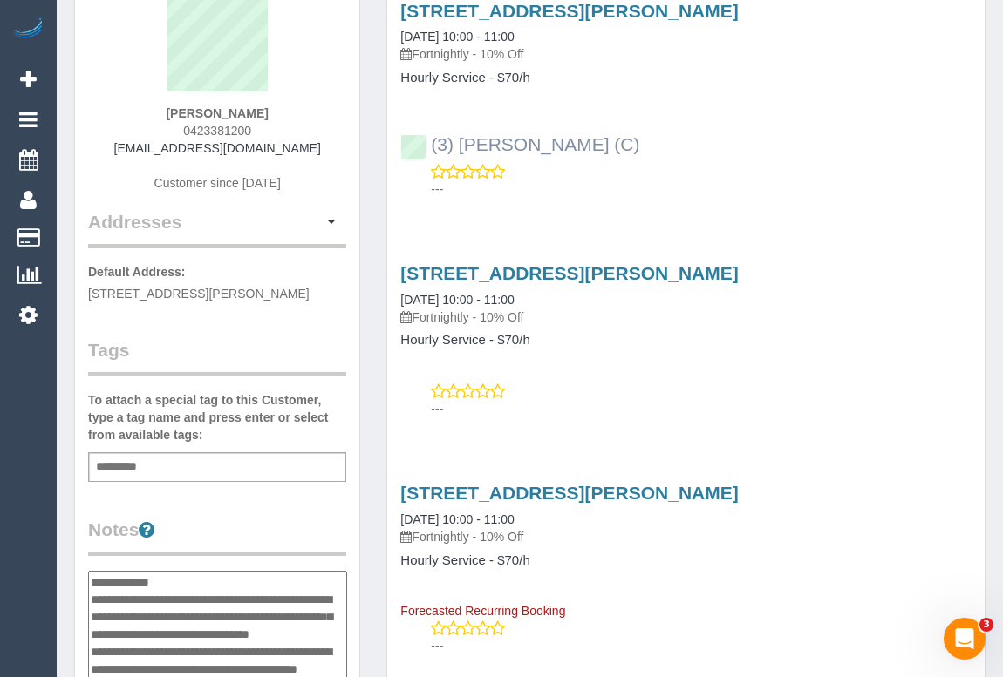
drag, startPoint x: 629, startPoint y: 139, endPoint x: 432, endPoint y: 141, distance: 196.2
click at [432, 141] on div "(3) Sathmi Kusalya (C) ---" at bounding box center [685, 158] width 597 height 78
copy link "(3) [PERSON_NAME] (C)"
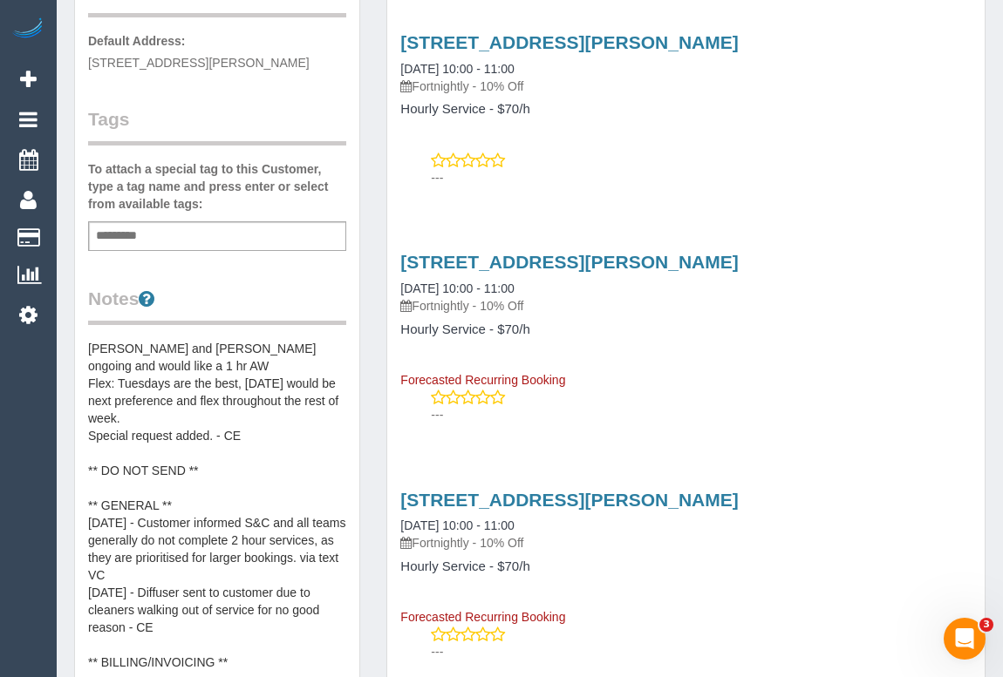
scroll to position [396, 0]
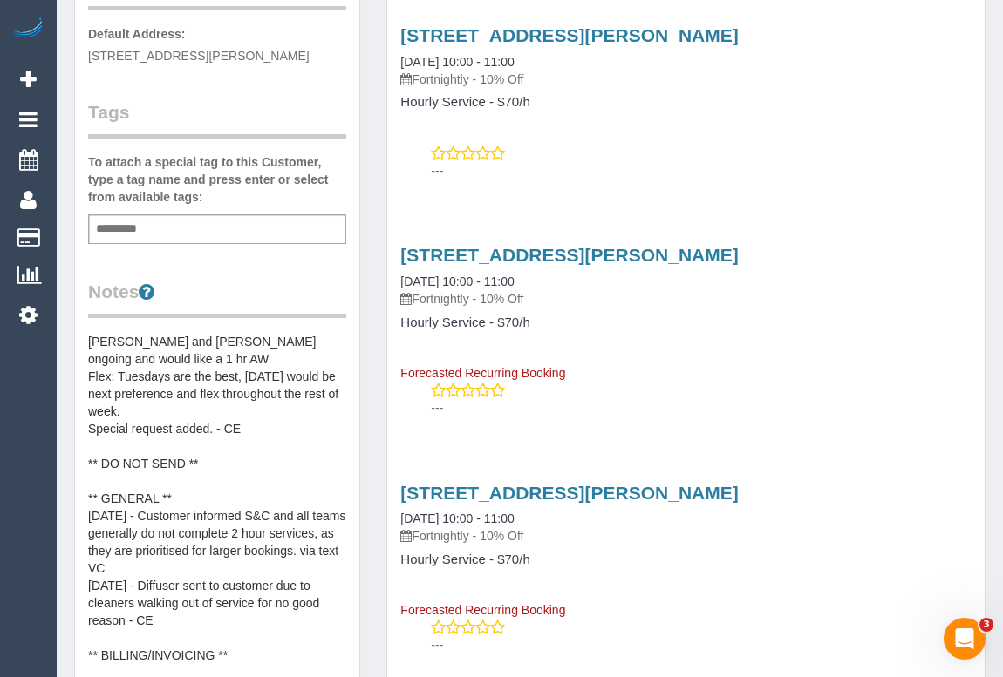
click at [227, 465] on pre "** ACCESS ** ** PREFERENCES ** [DATE] - Customer requesting [PERSON_NAME] and […" at bounding box center [217, 507] width 258 height 349
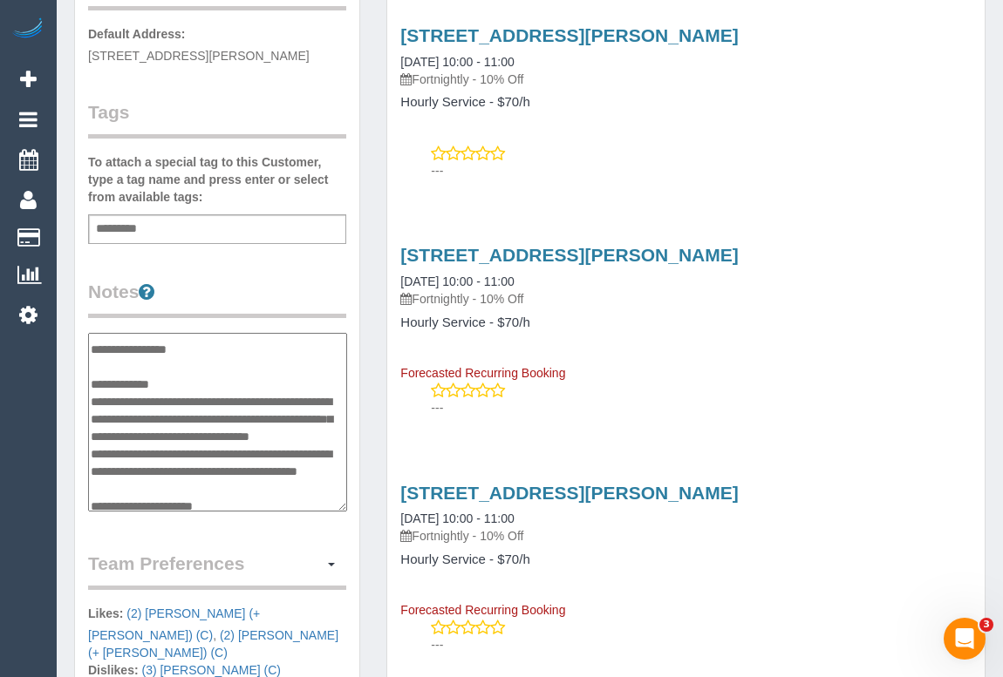
scroll to position [158, 0]
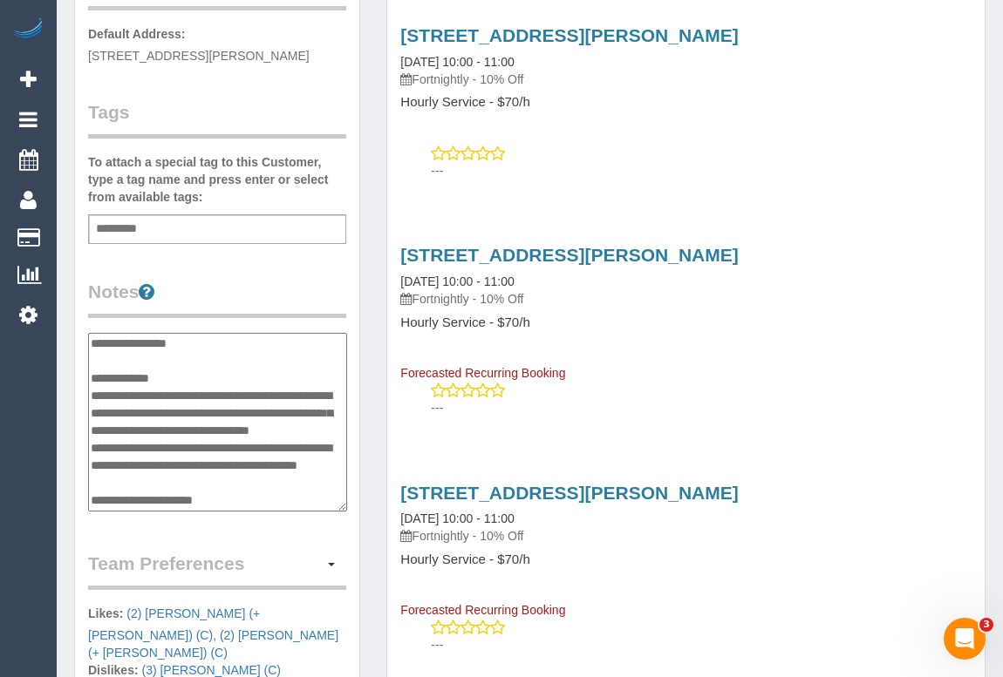
click at [209, 394] on textarea "**********" at bounding box center [217, 423] width 259 height 180
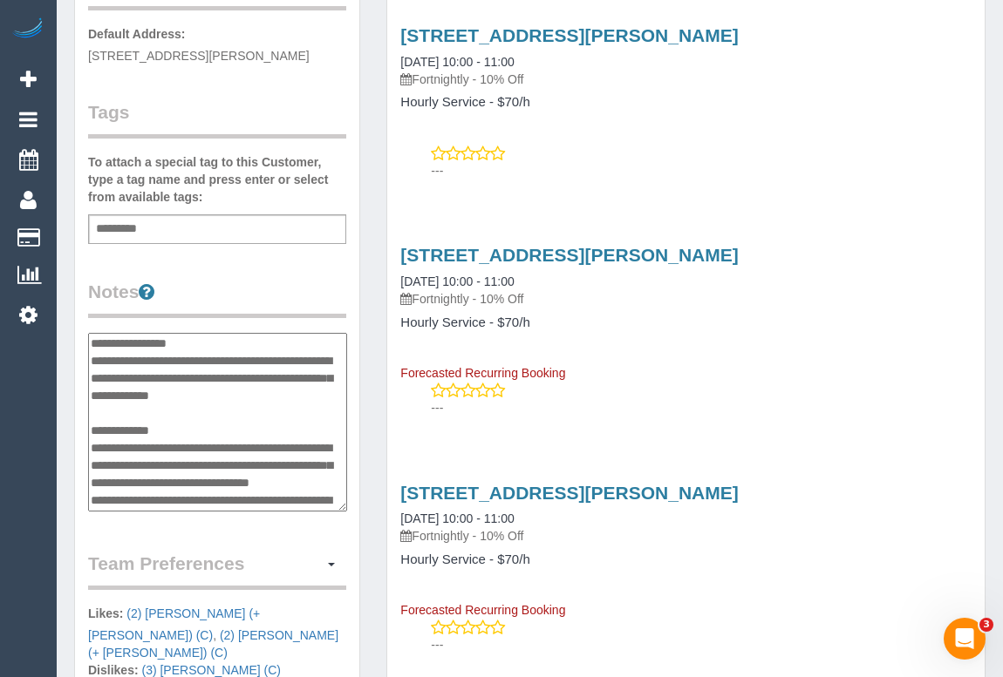
click at [289, 446] on textarea "**********" at bounding box center [217, 423] width 259 height 180
click at [207, 444] on textarea "**********" at bounding box center [217, 423] width 259 height 180
click at [310, 445] on textarea "**********" at bounding box center [217, 423] width 259 height 180
click at [323, 446] on textarea "**********" at bounding box center [217, 423] width 259 height 180
type textarea "**********"
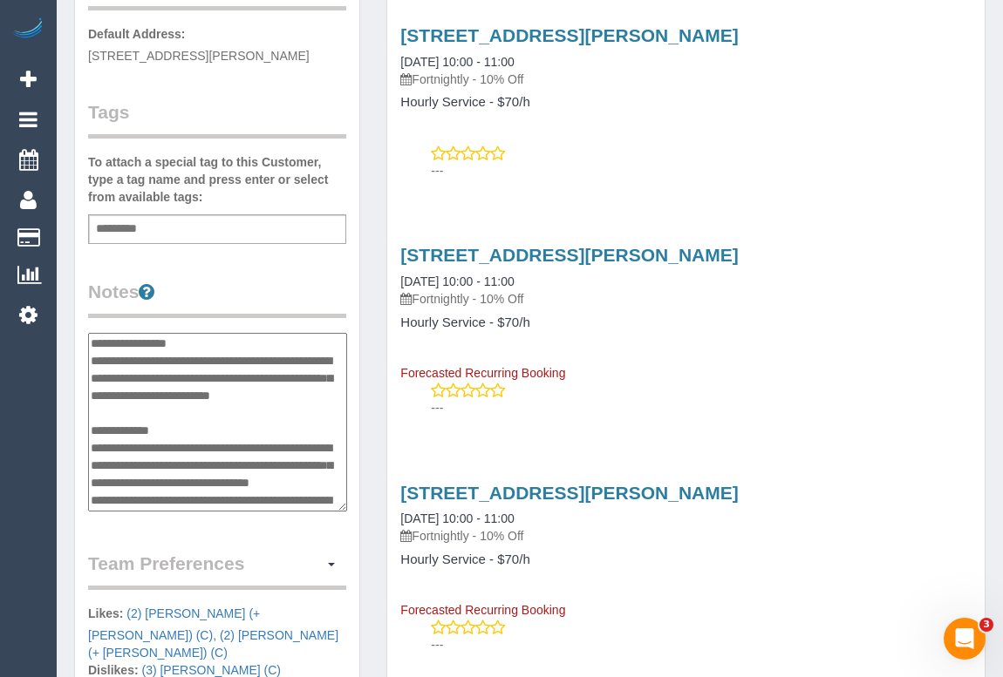
click at [360, 422] on div "Customer Info Edit Contact Info Send Message Email Preferences Special Sales Ta…" at bounding box center [217, 366] width 312 height 1396
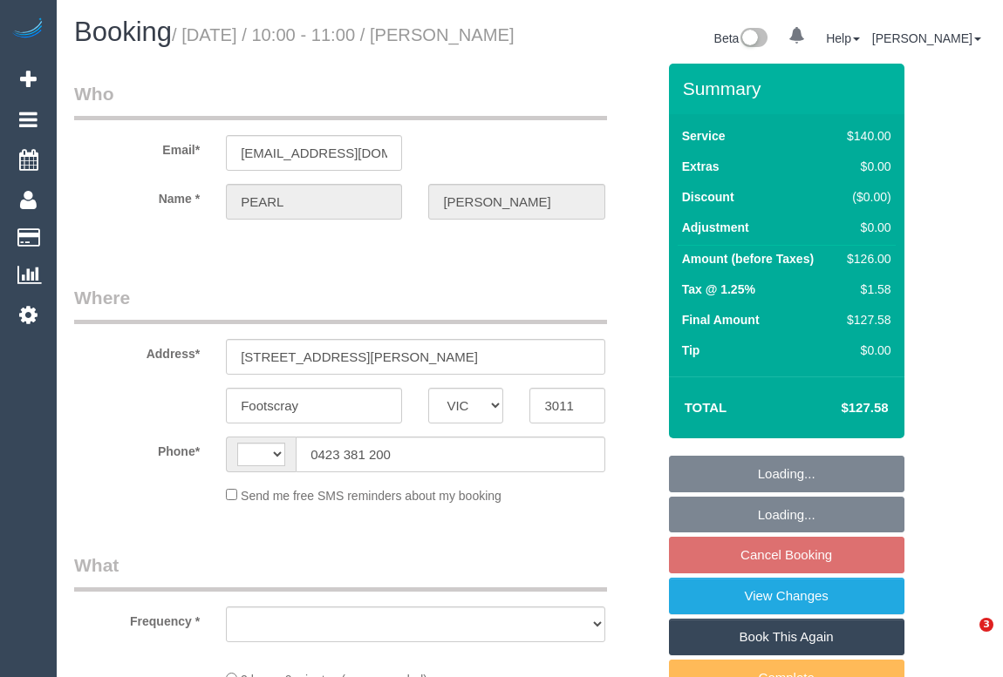
select select "VIC"
select select "string:AU"
select select "object:582"
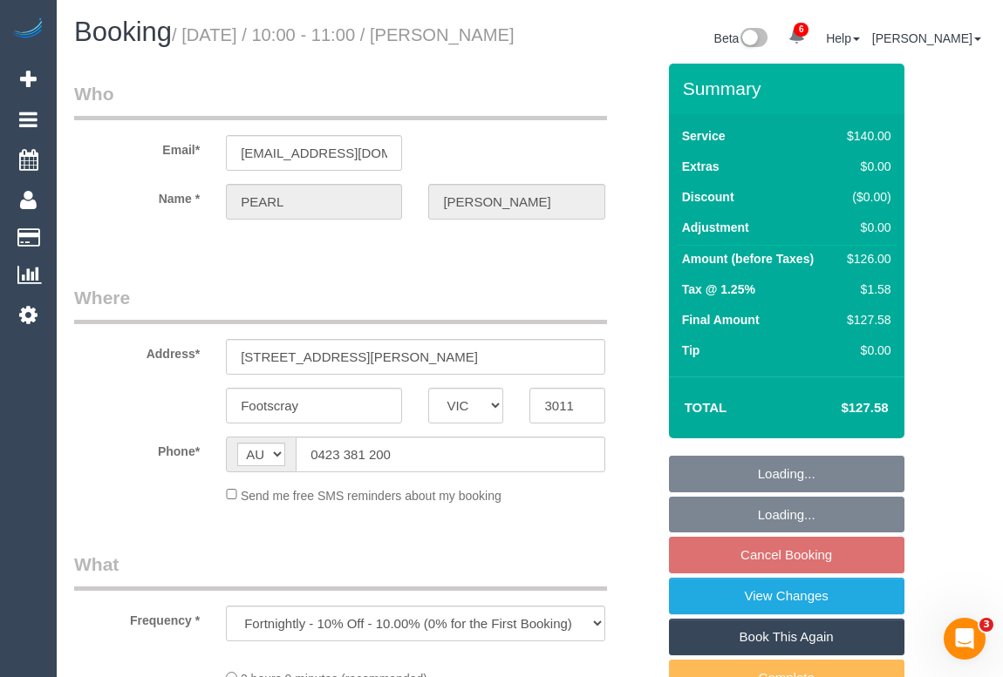
select select "string:stripe-pm_1RdpTy2GScqysDRVjYPzQ5ss"
select select "number:28"
select select "number:14"
select select "number:19"
select select "number:23"
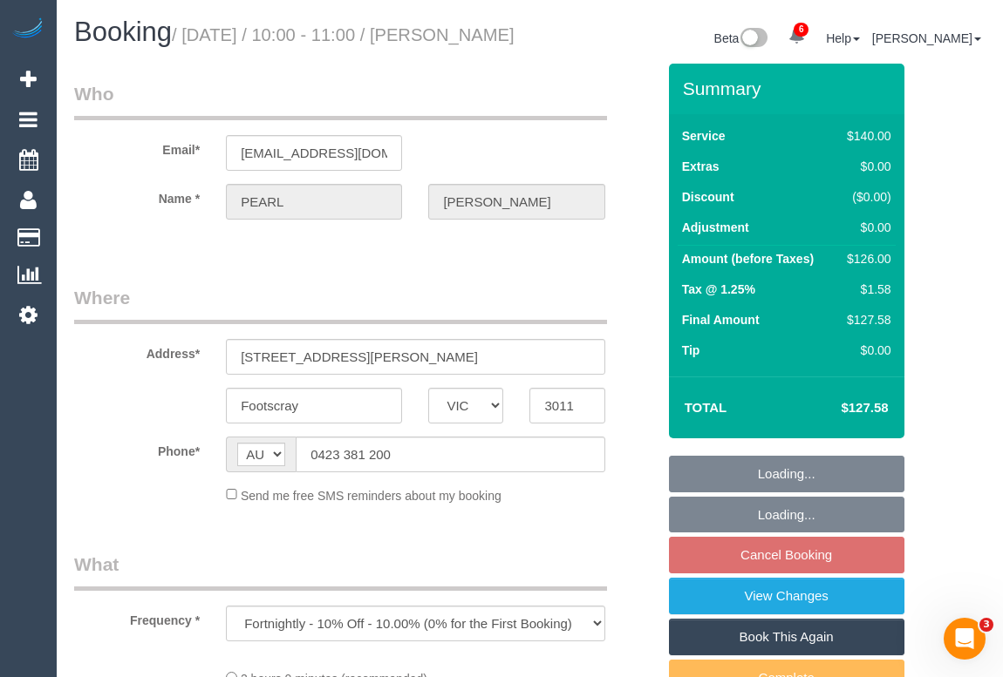
select select "number:34"
select select "number:12"
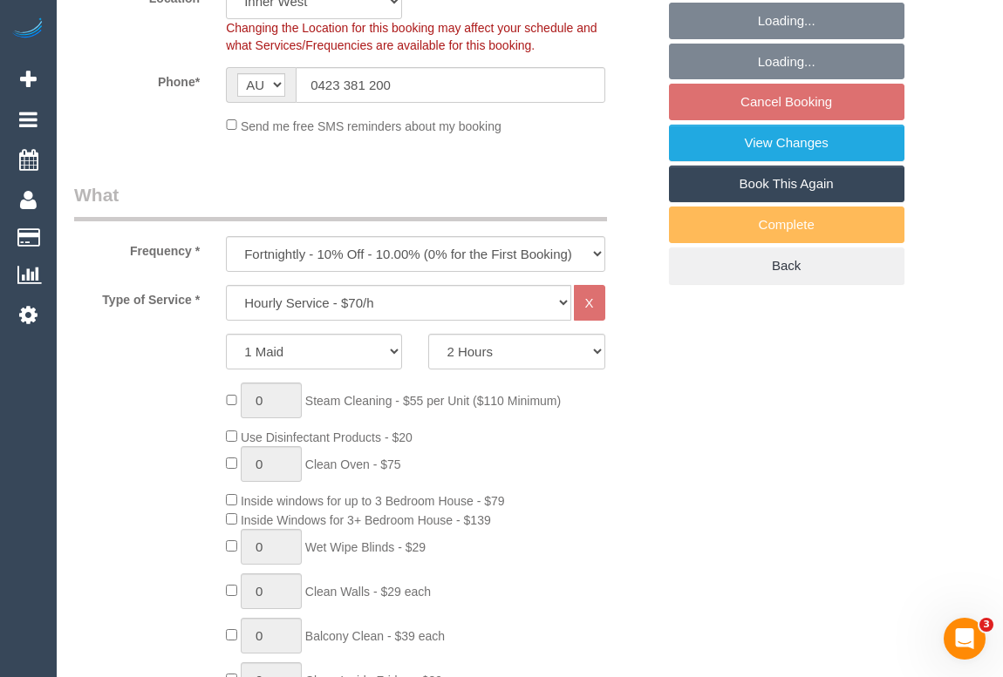
select select "object:1557"
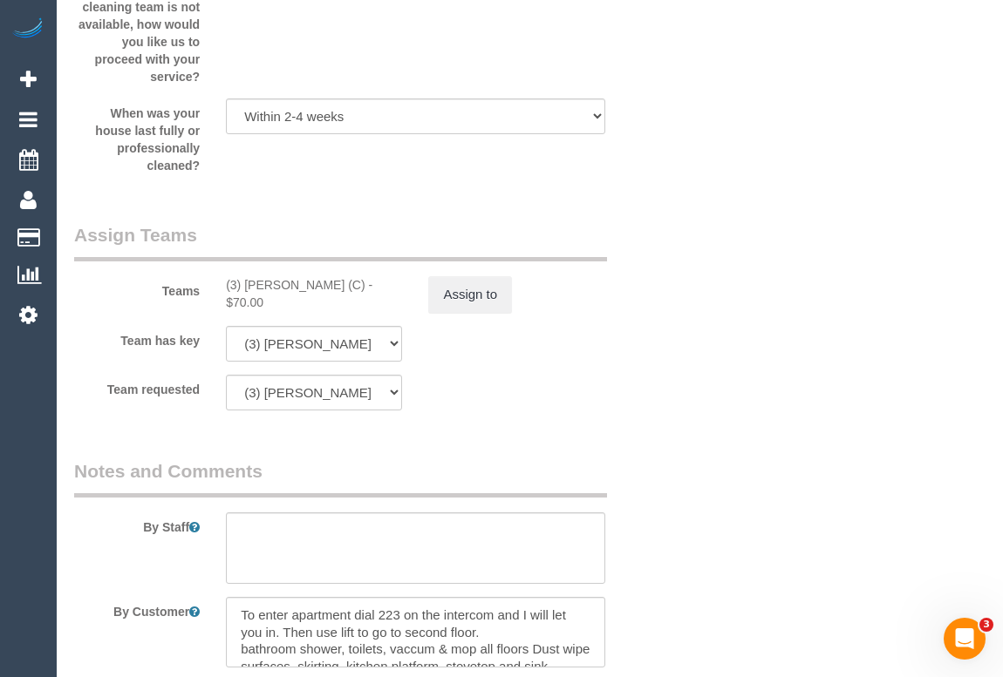
scroll to position [2853, 0]
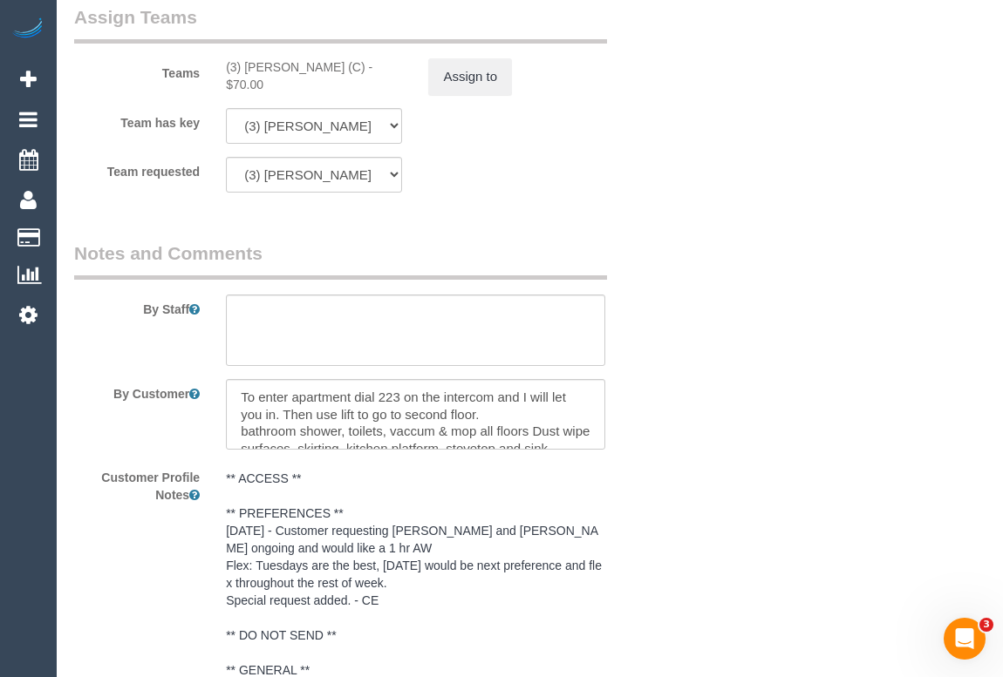
drag, startPoint x: 224, startPoint y: 89, endPoint x: 350, endPoint y: 88, distance: 126.4
click at [350, 88] on div "(3) [PERSON_NAME] (C) - $70.00" at bounding box center [314, 75] width 202 height 35
copy div "(3) [PERSON_NAME] (C)"
click at [460, 95] on button "Assign to" at bounding box center [470, 76] width 84 height 37
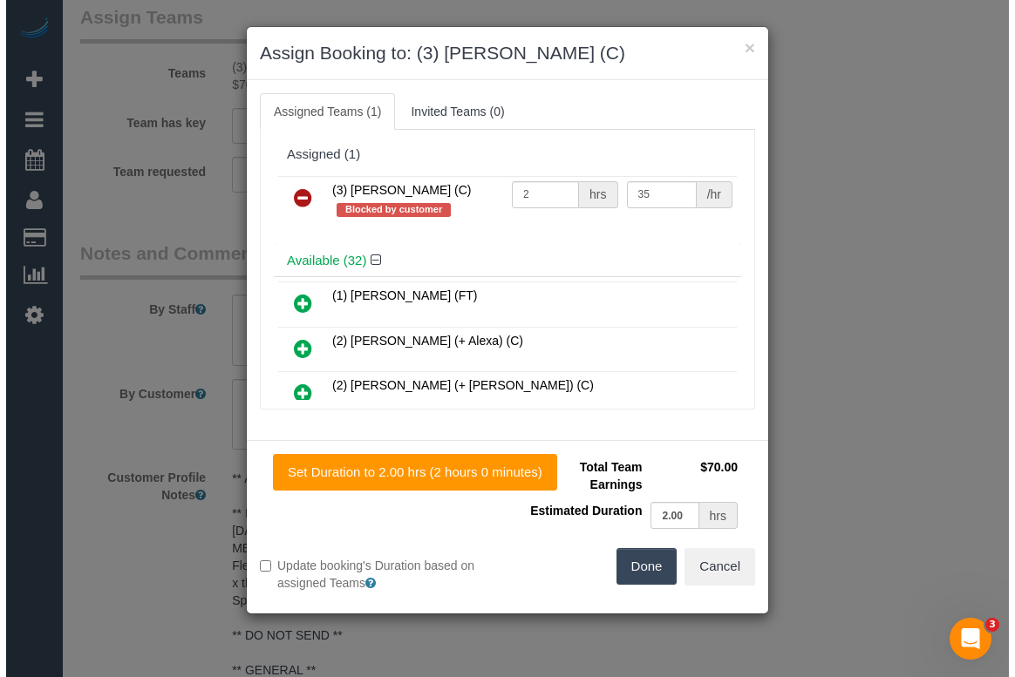
scroll to position [2835, 0]
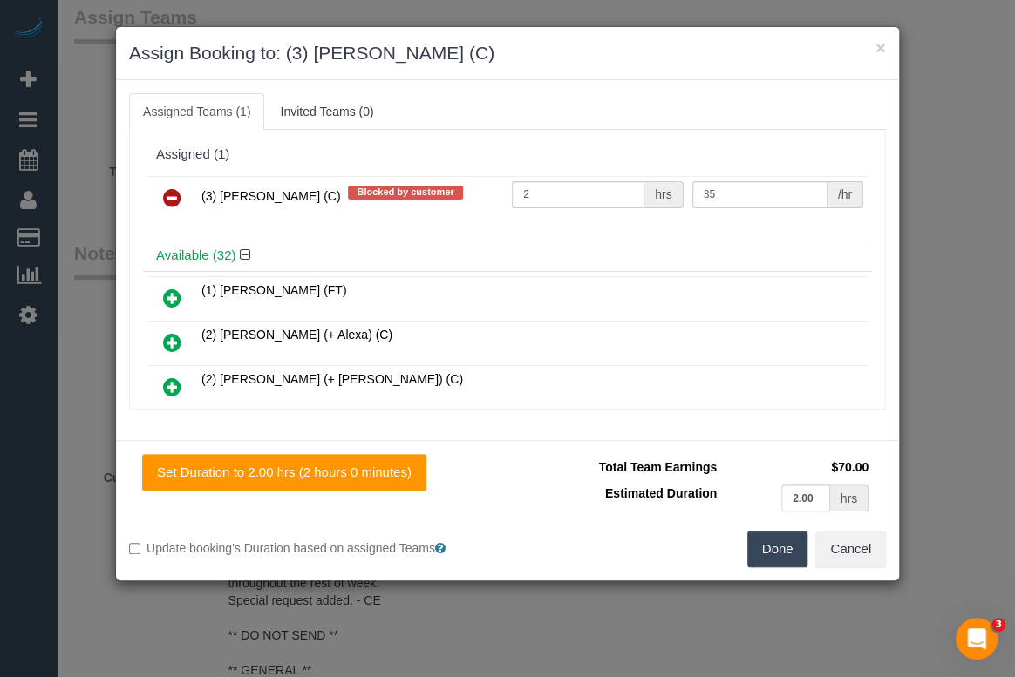
click at [174, 201] on icon at bounding box center [172, 197] width 18 height 21
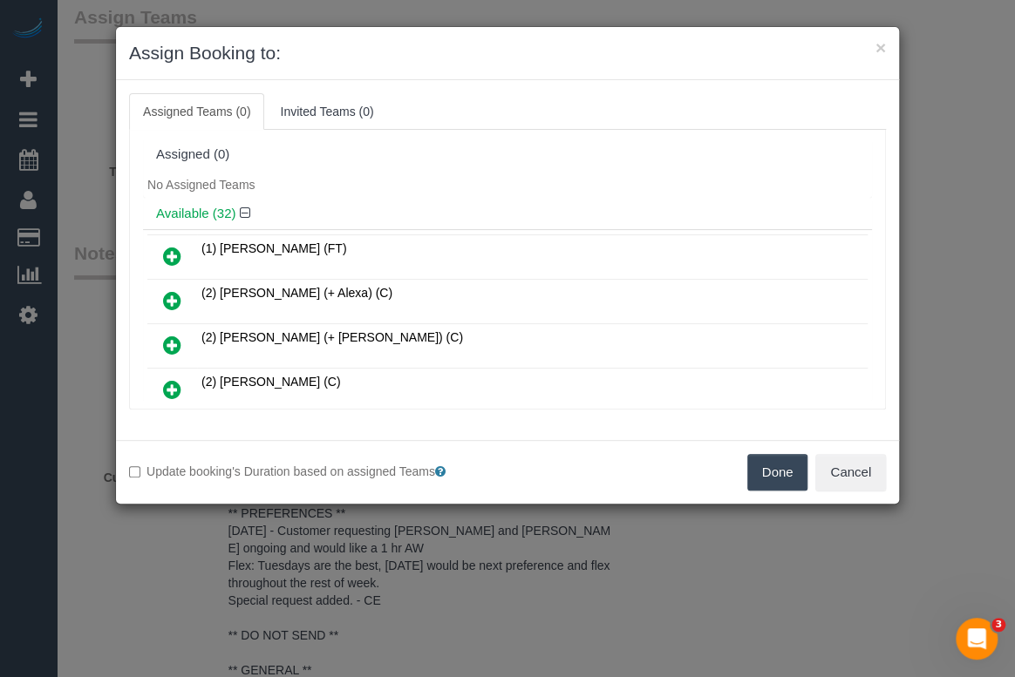
click at [750, 466] on button "Done" at bounding box center [777, 472] width 61 height 37
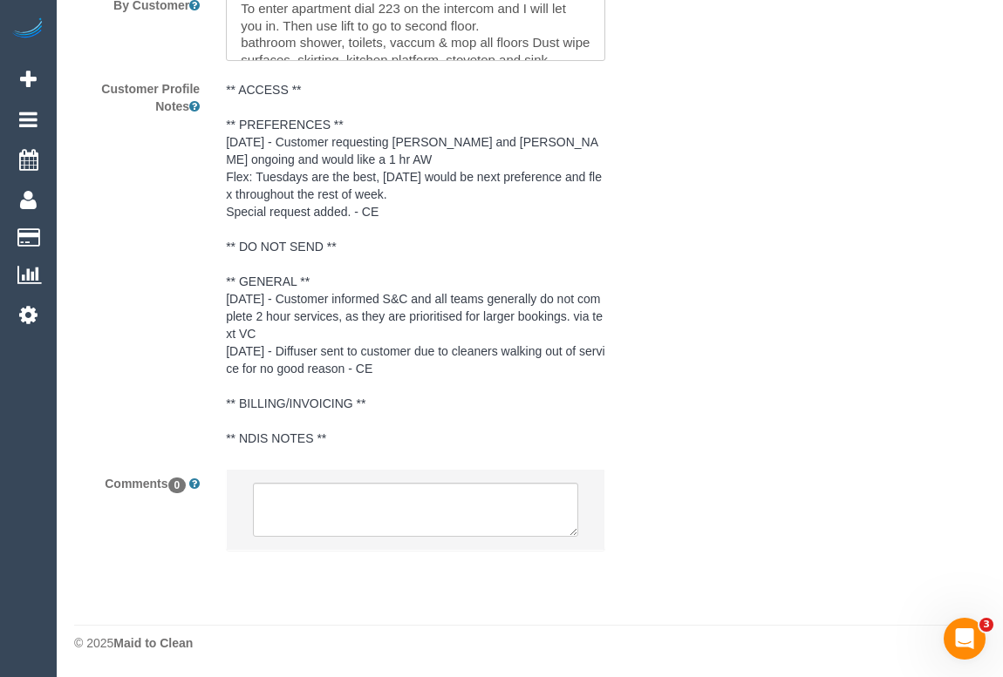
scroll to position [3262, 0]
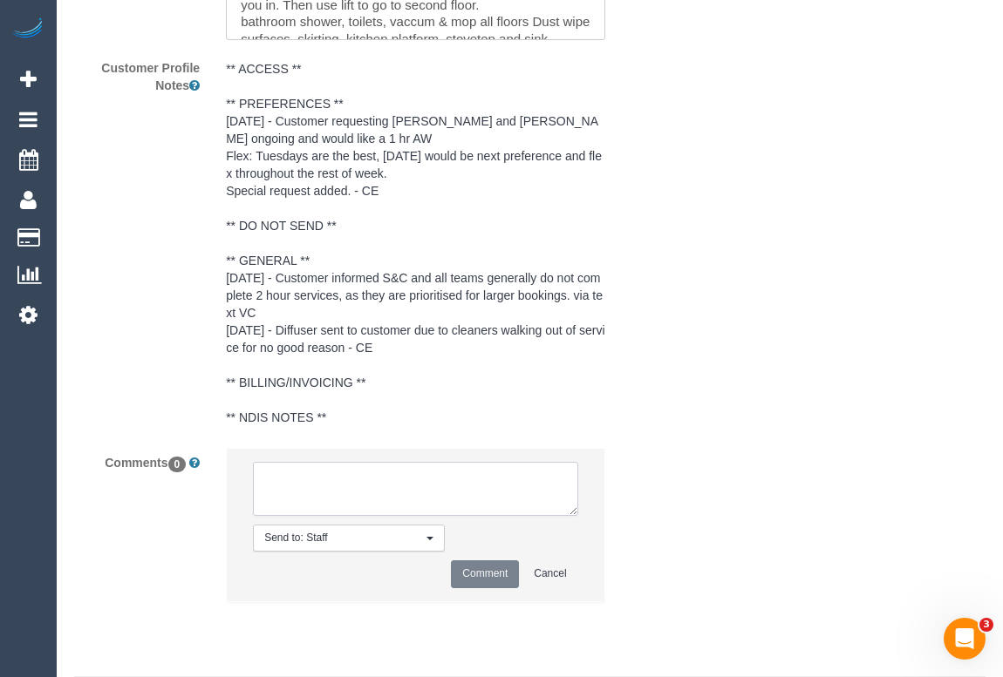
click at [303, 516] on textarea at bounding box center [415, 489] width 324 height 54
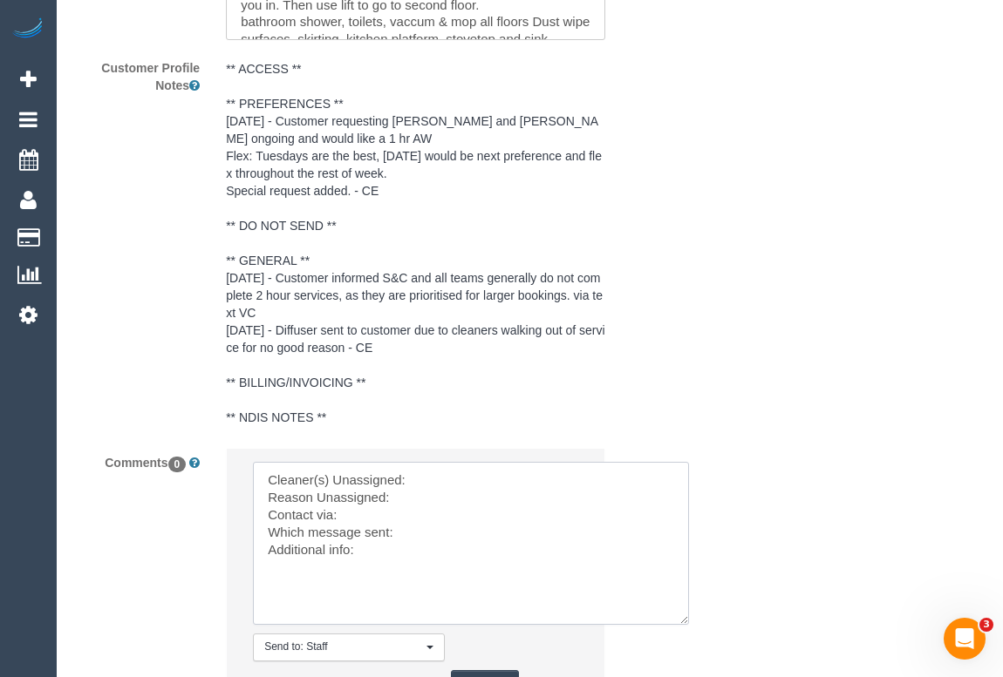
drag, startPoint x: 566, startPoint y: 534, endPoint x: 680, endPoint y: 649, distance: 161.5
click at [680, 625] on textarea at bounding box center [471, 543] width 436 height 163
click at [443, 494] on textarea at bounding box center [472, 545] width 439 height 167
paste textarea "(3) [PERSON_NAME] (C)"
click at [415, 520] on textarea at bounding box center [472, 545] width 439 height 167
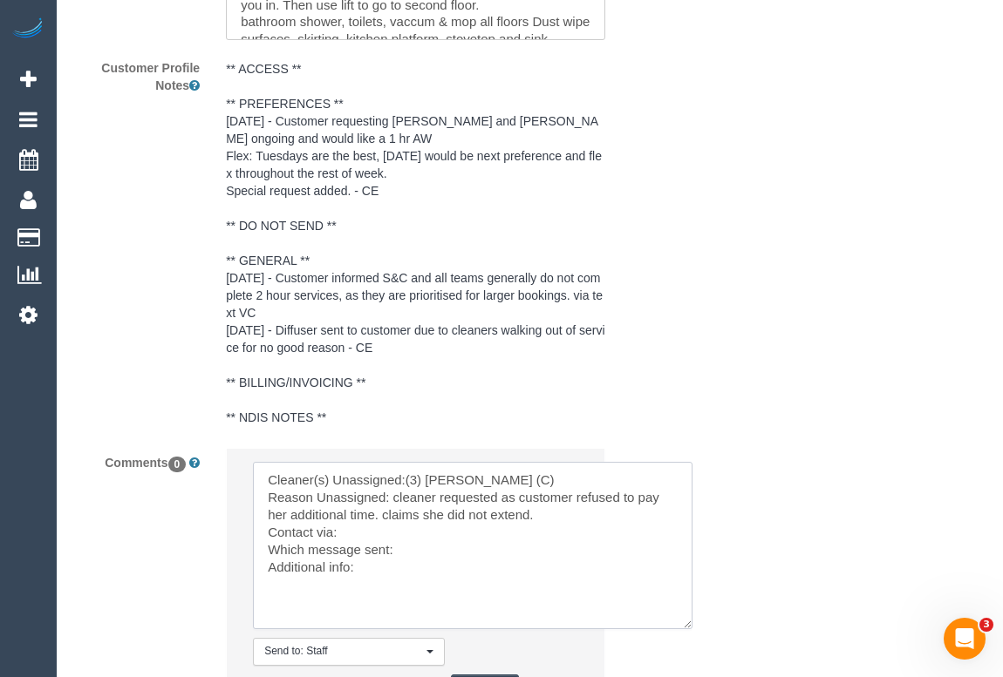
click at [378, 535] on textarea at bounding box center [472, 545] width 439 height 167
click at [347, 556] on textarea at bounding box center [472, 545] width 439 height 167
click at [415, 568] on textarea at bounding box center [472, 545] width 439 height 167
click at [384, 593] on textarea at bounding box center [472, 545] width 439 height 167
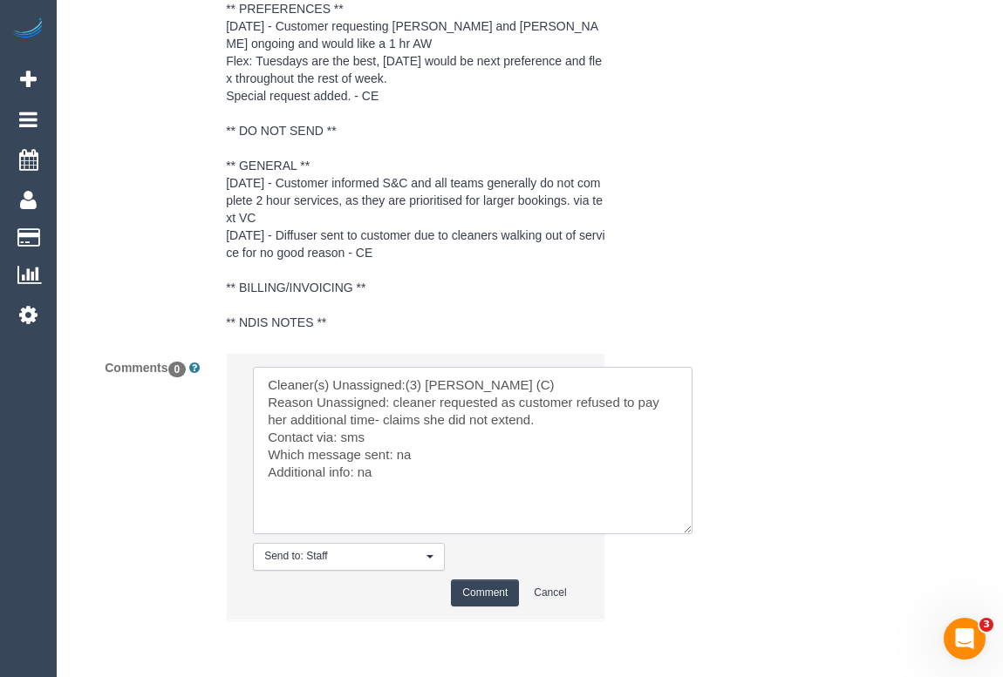
scroll to position [3447, 0]
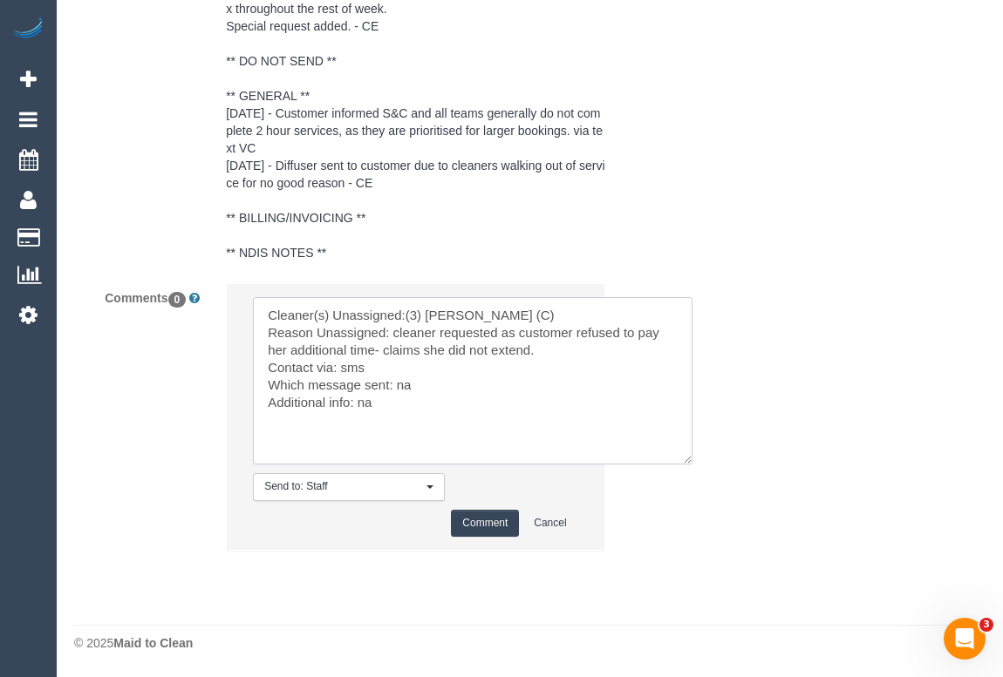
type textarea "Cleaner(s) Unassigned:(3) [PERSON_NAME] (C) Reason Unassigned: cleaner requeste…"
click at [488, 527] on button "Comment" at bounding box center [485, 523] width 68 height 27
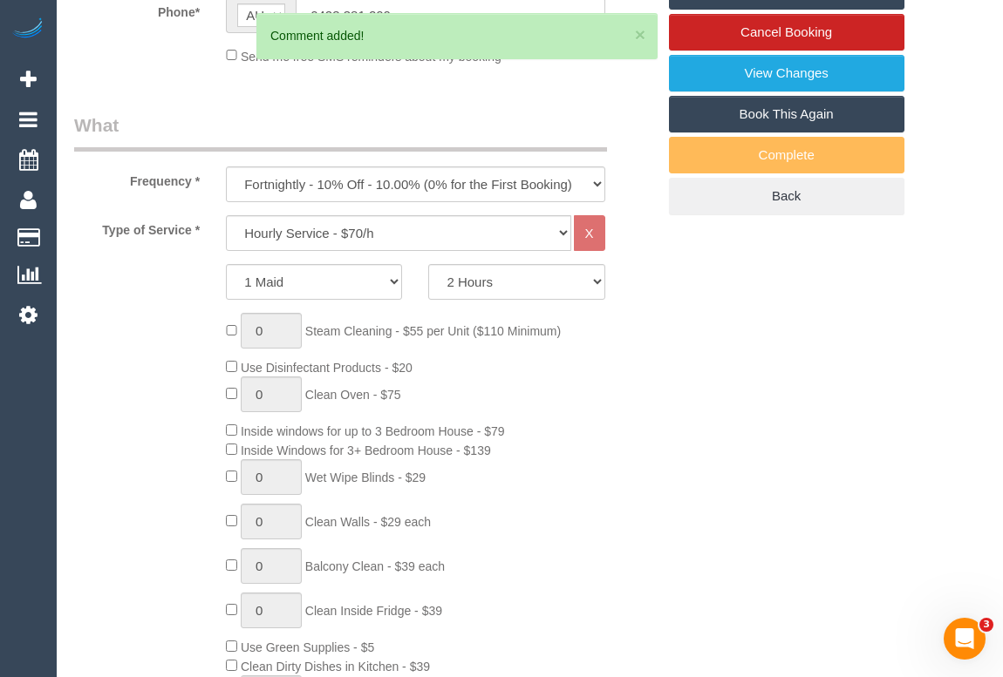
scroll to position [206, 0]
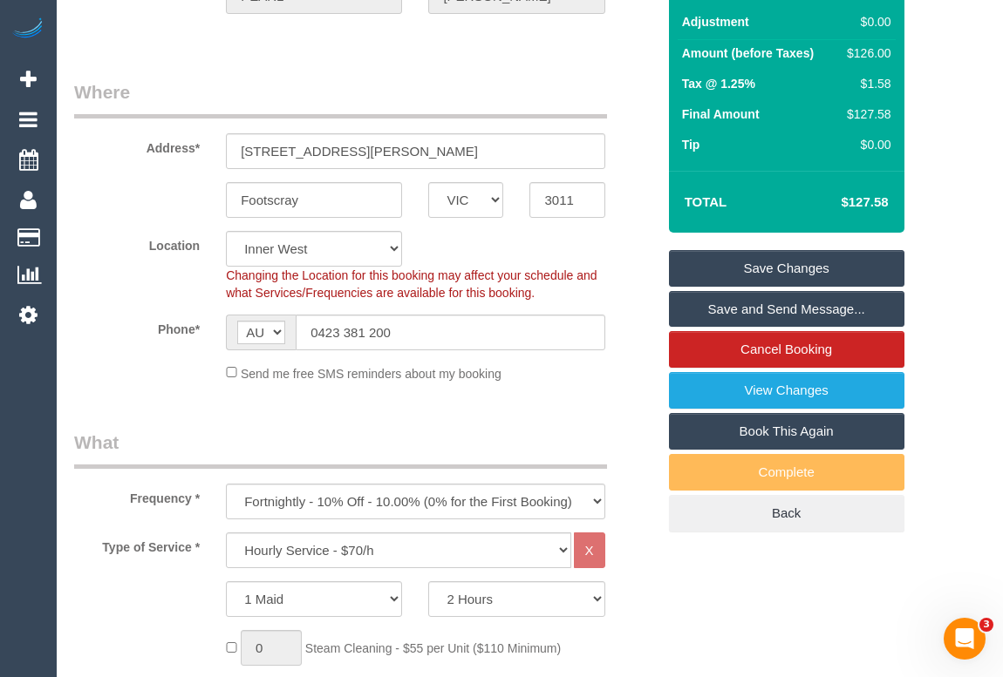
click at [751, 287] on link "Save Changes" at bounding box center [786, 268] width 235 height 37
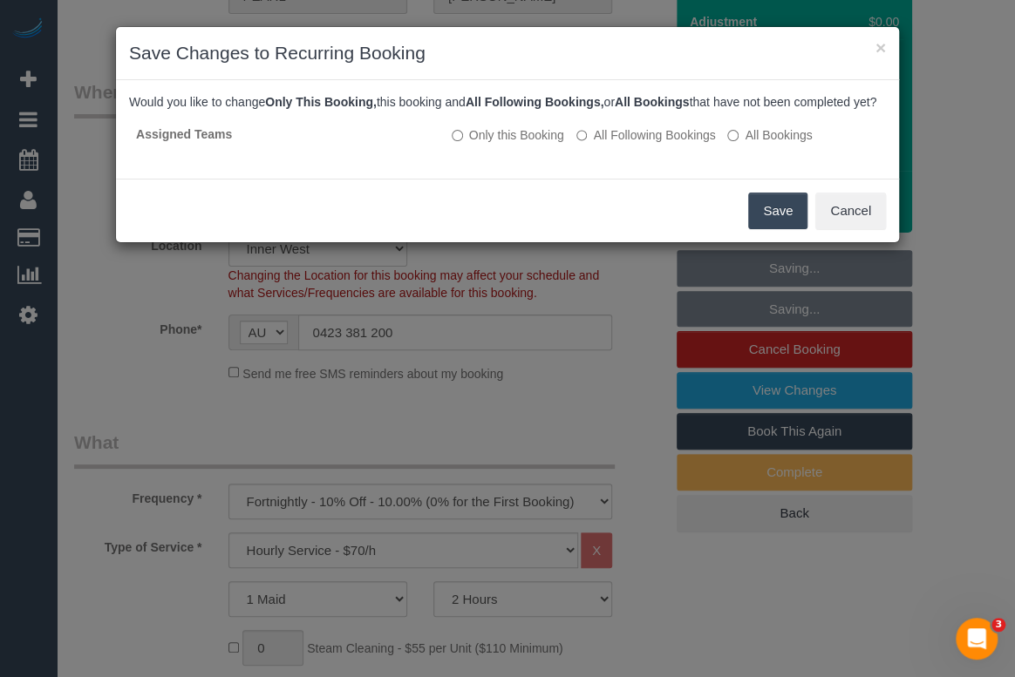
click at [761, 227] on button "Save" at bounding box center [777, 211] width 59 height 37
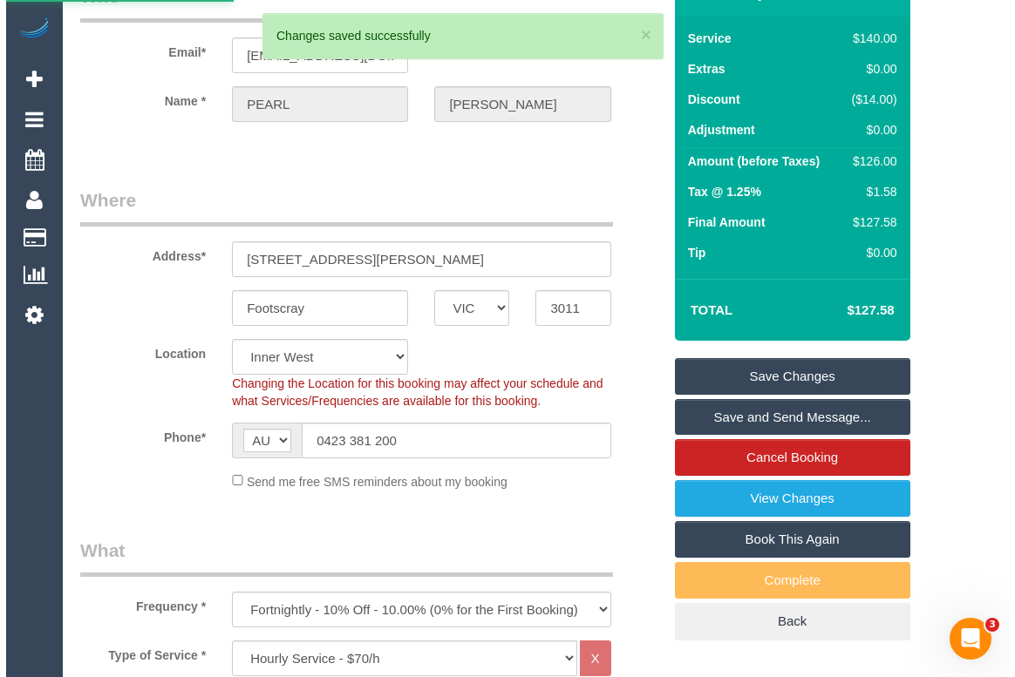
scroll to position [0, 0]
